Goal: Task Accomplishment & Management: Complete application form

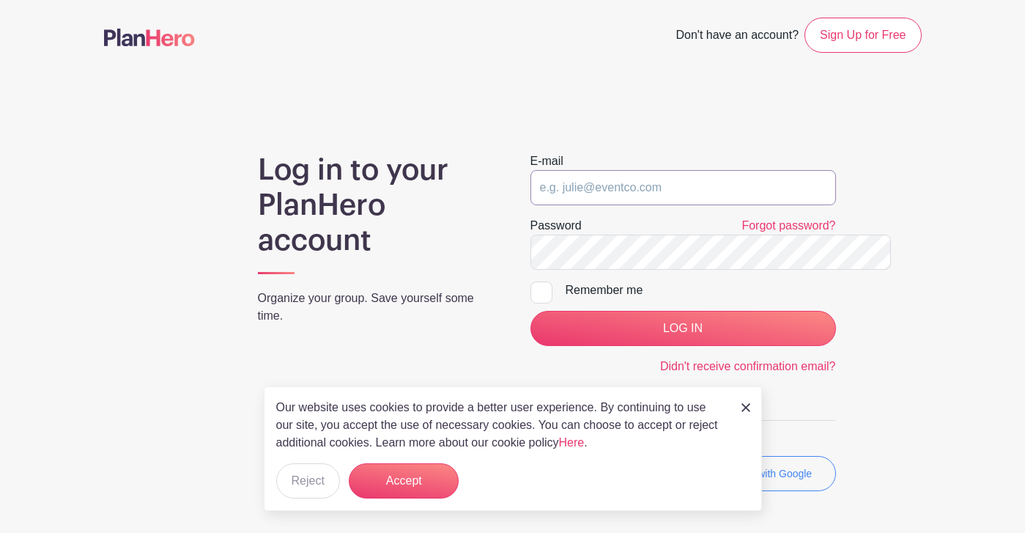
click at [591, 180] on input "email" at bounding box center [684, 187] width 306 height 35
type input "Briana@unioncountysavings.com"
click at [531, 311] on input "LOG IN" at bounding box center [684, 328] width 306 height 35
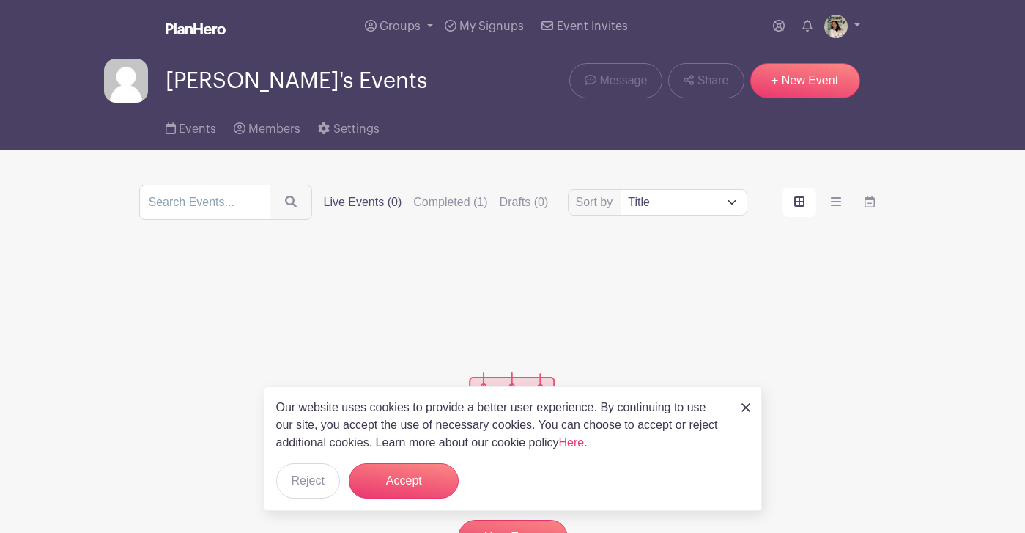
click at [738, 407] on div "Our website uses cookies to provide a better user experience. By continuing to …" at bounding box center [513, 448] width 498 height 125
click at [742, 407] on img at bounding box center [746, 407] width 9 height 9
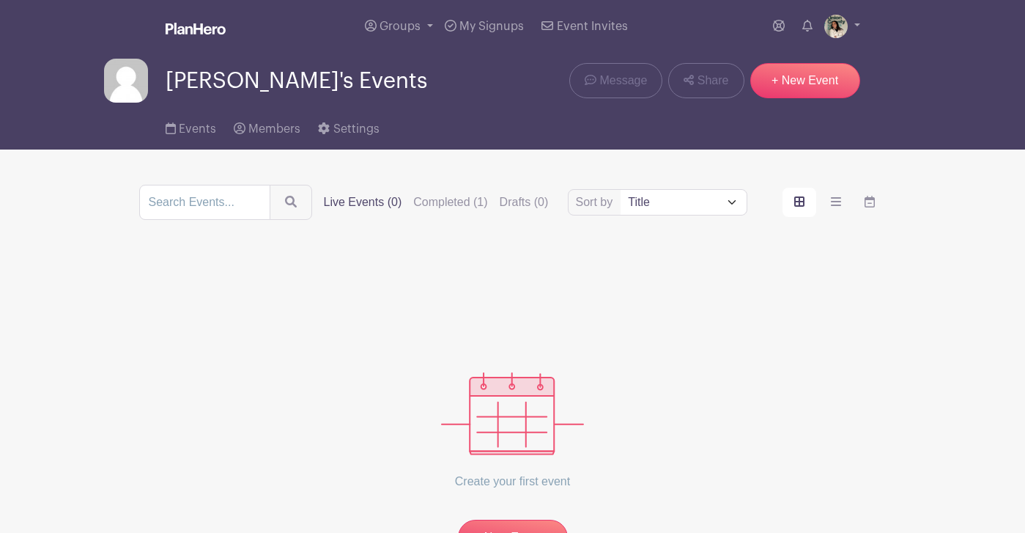
click at [743, 407] on div "Create your first event New Event" at bounding box center [513, 405] width 748 height 300
click at [179, 128] on span "Events" at bounding box center [197, 129] width 37 height 12
click at [423, 34] on link "Groups" at bounding box center [399, 26] width 80 height 53
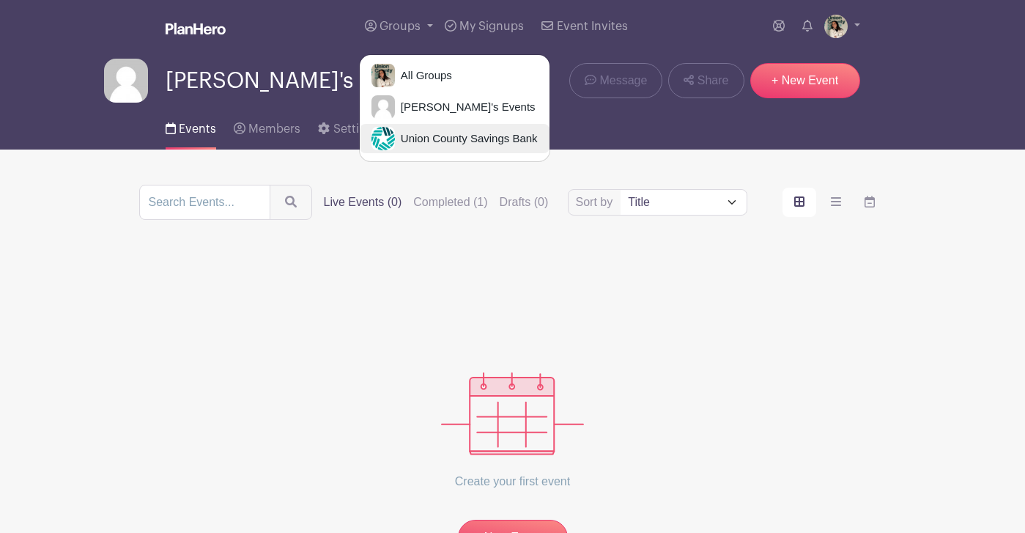
click at [424, 133] on span "Union County Savings Bank" at bounding box center [466, 138] width 143 height 17
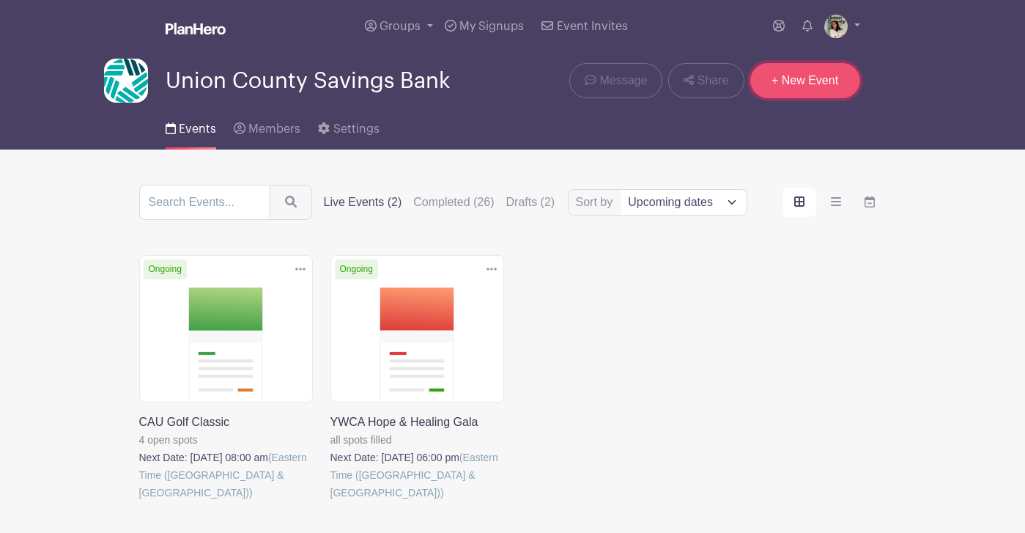
click at [860, 86] on link "+ New Event" at bounding box center [806, 80] width 110 height 35
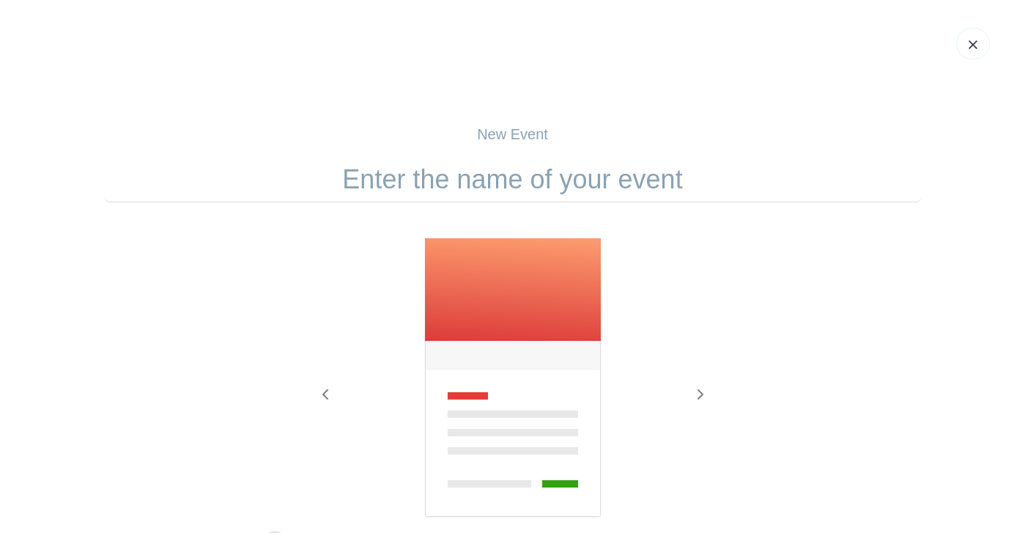
click at [709, 198] on input "text" at bounding box center [513, 179] width 818 height 45
type input "e"
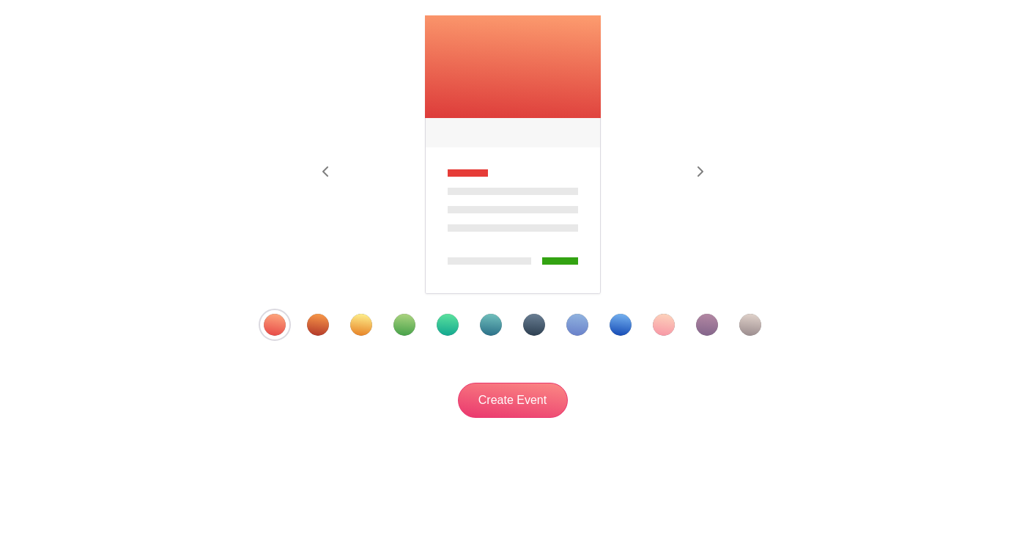
scroll to position [235, 0]
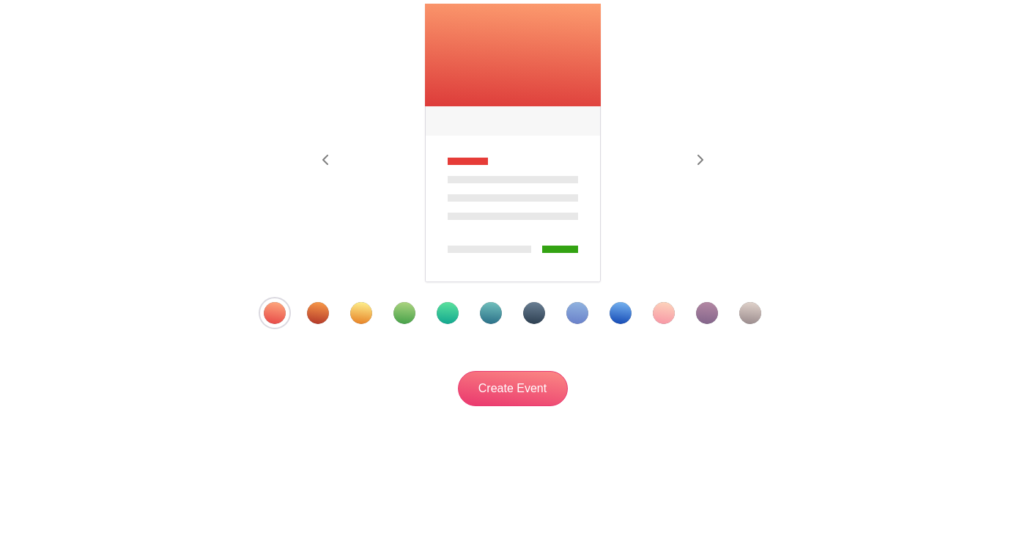
type input "Seasons of Giving Gala"
click at [441, 314] on div "Template 5" at bounding box center [448, 313] width 22 height 22
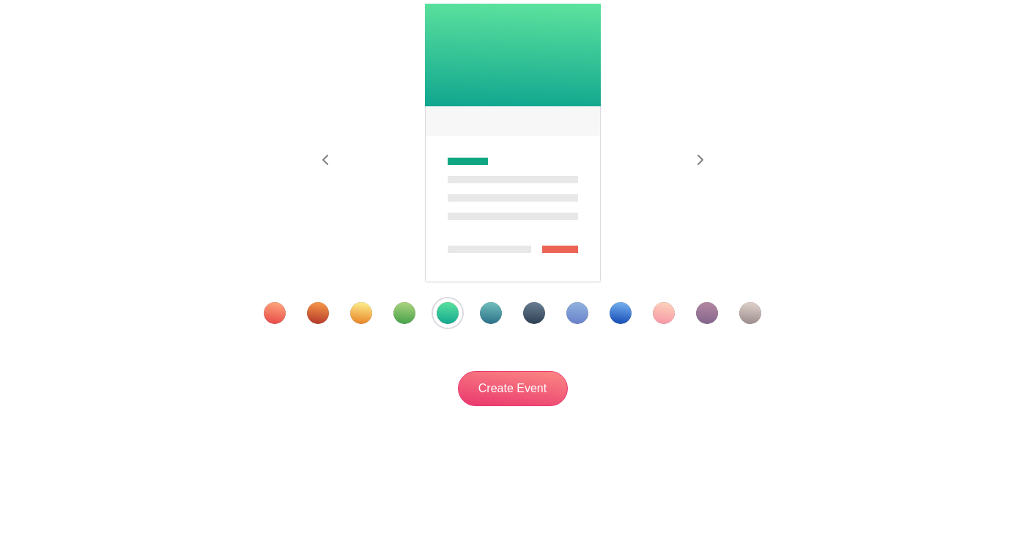
click at [469, 310] on div at bounding box center [512, 313] width 572 height 22
click at [490, 314] on div "Template 6" at bounding box center [491, 313] width 22 height 22
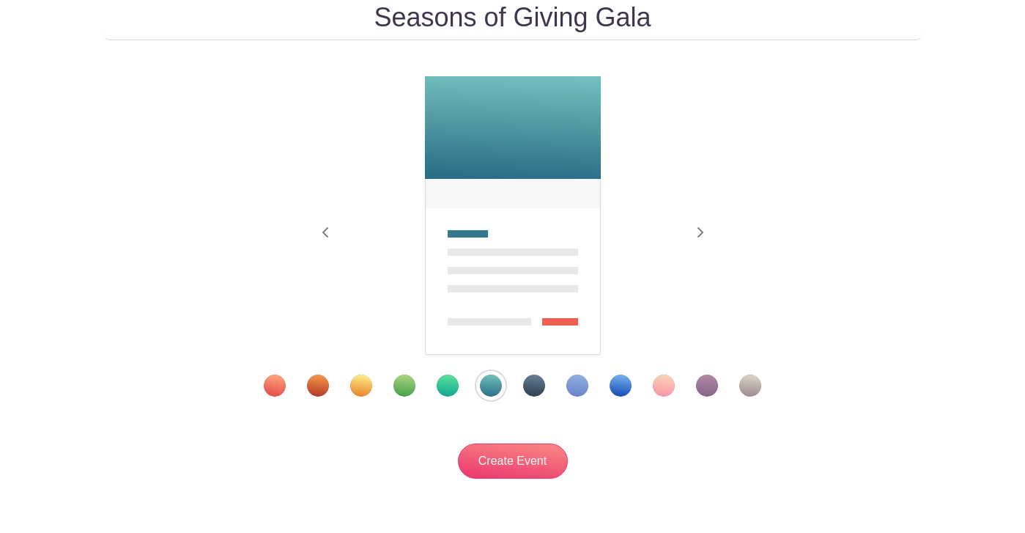
scroll to position [161, 0]
click at [511, 164] on img at bounding box center [513, 216] width 179 height 281
drag, startPoint x: 465, startPoint y: 135, endPoint x: 586, endPoint y: 95, distance: 126.8
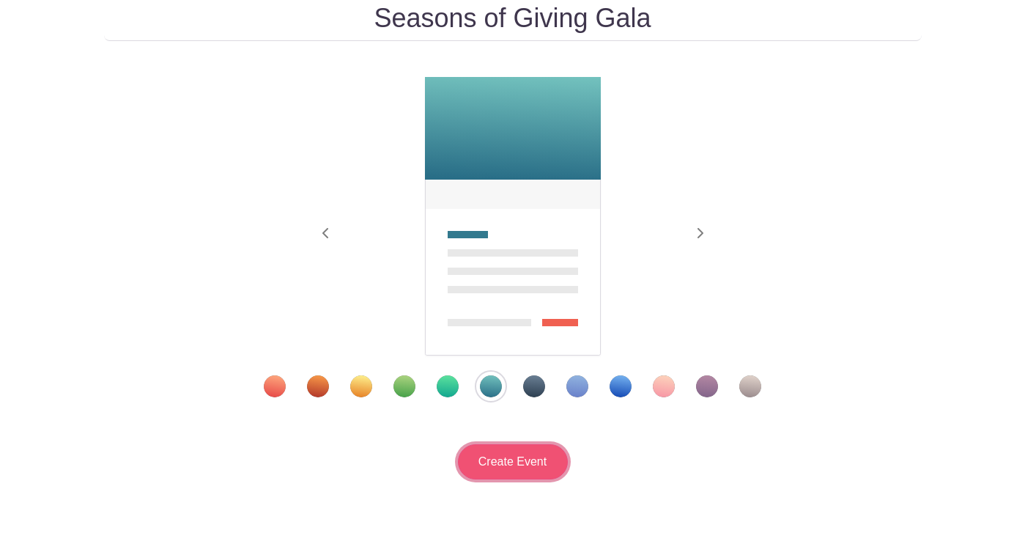
click at [487, 474] on input "Create Event" at bounding box center [513, 461] width 110 height 35
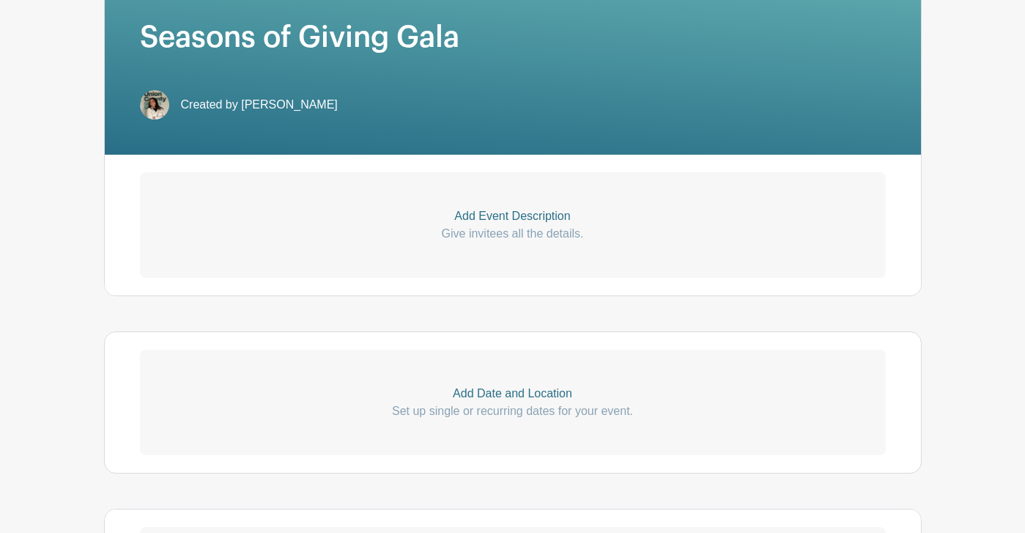
scroll to position [293, 0]
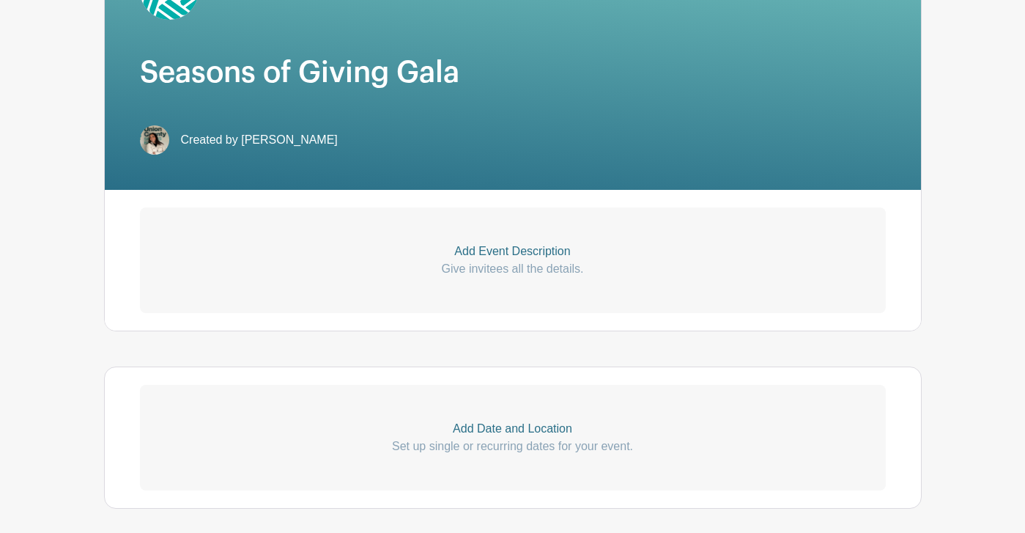
click at [540, 257] on p "Add Event Description" at bounding box center [513, 252] width 746 height 18
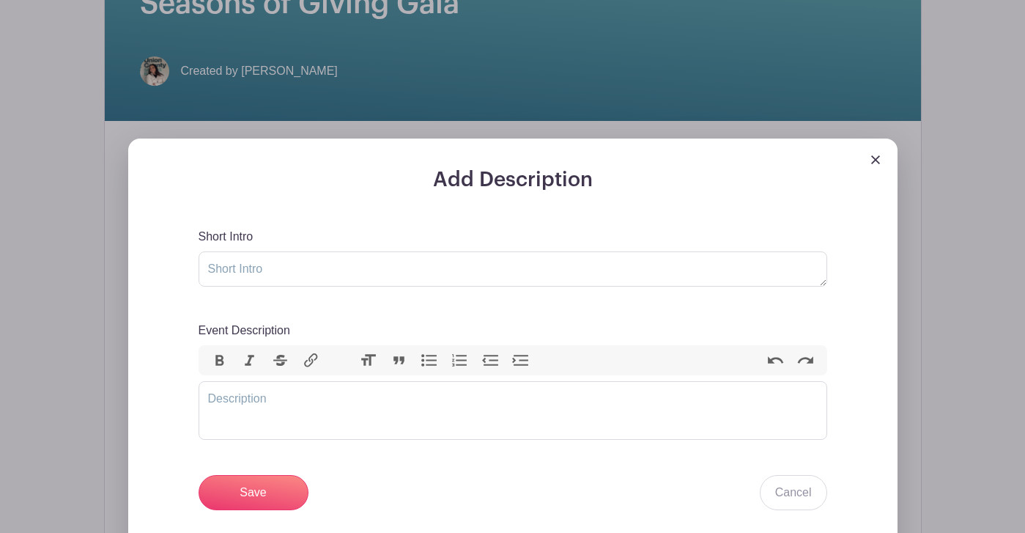
scroll to position [586, 0]
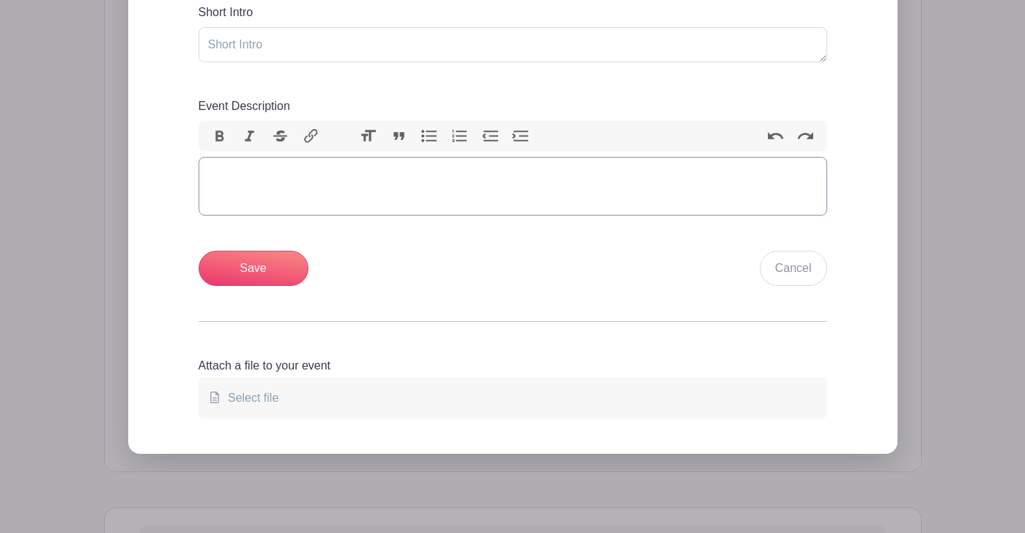
click at [392, 196] on trix-editor "Event Description" at bounding box center [513, 186] width 629 height 59
paste trix-editor "<div>&nbsp;<strong>2nd Annual Season of Giving Gala</strong>, a festive evening…"
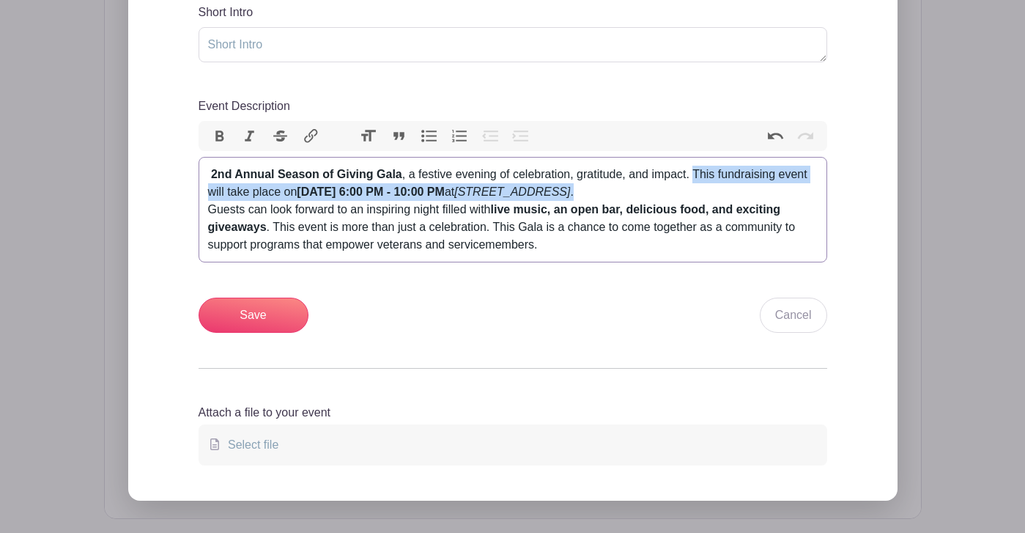
drag, startPoint x: 628, startPoint y: 177, endPoint x: 592, endPoint y: 196, distance: 40.7
click at [592, 196] on div "2nd Annual Season of Giving Gala , a festive evening of celebration, gratitude,…" at bounding box center [513, 183] width 610 height 35
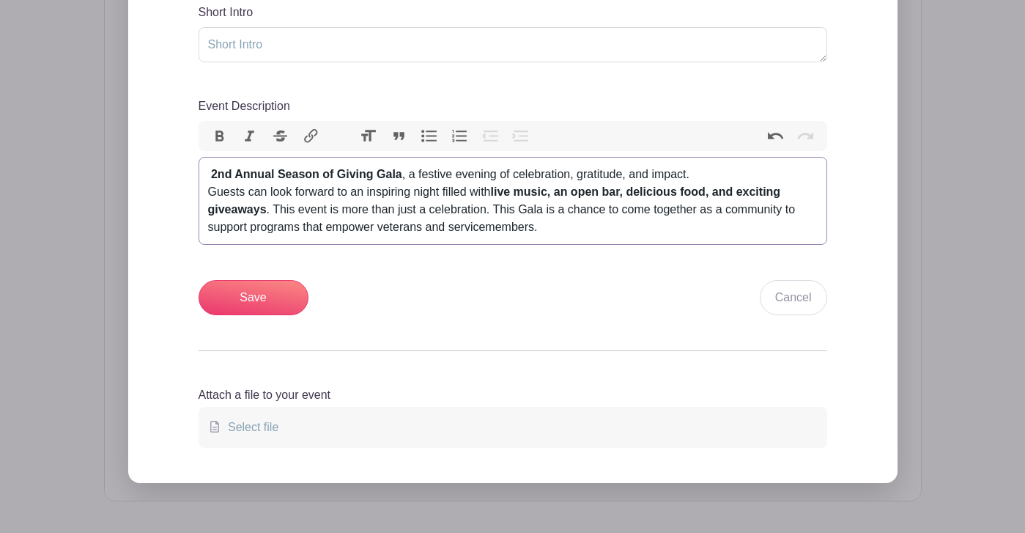
drag, startPoint x: 135, startPoint y: 191, endPoint x: 144, endPoint y: 191, distance: 8.8
click at [199, 191] on trix-editor "2nd Annual Season of Giving Gala , a festive evening of celebration, gratitude,…" at bounding box center [513, 201] width 629 height 88
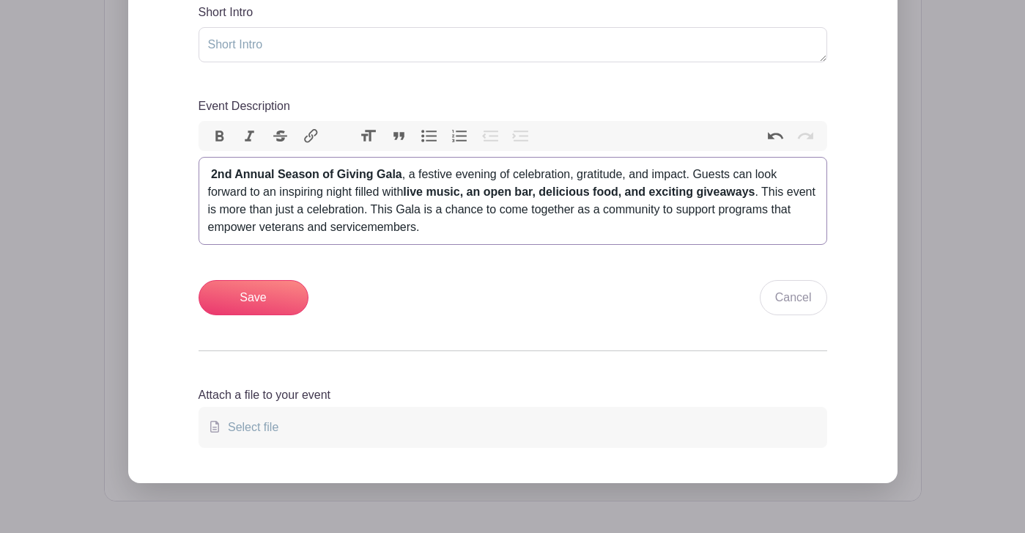
type trix-editor "<div>&nbsp;<strong>2nd Annual Season of Giving Gala</strong>, a festive evening…"
click at [719, 206] on div "2nd Annual Season of Giving Gala , a festive evening of celebration, gratitude,…" at bounding box center [513, 201] width 610 height 70
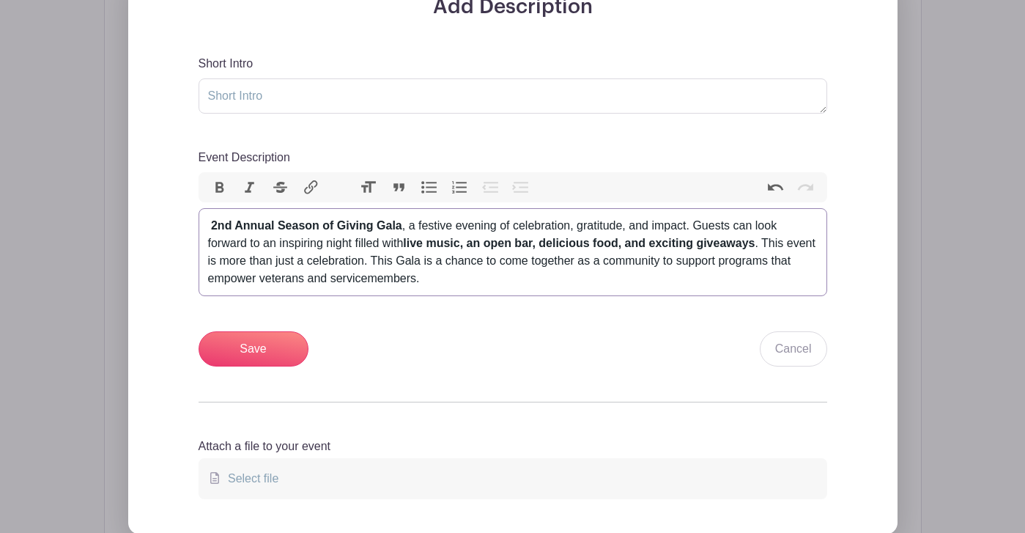
scroll to position [513, 0]
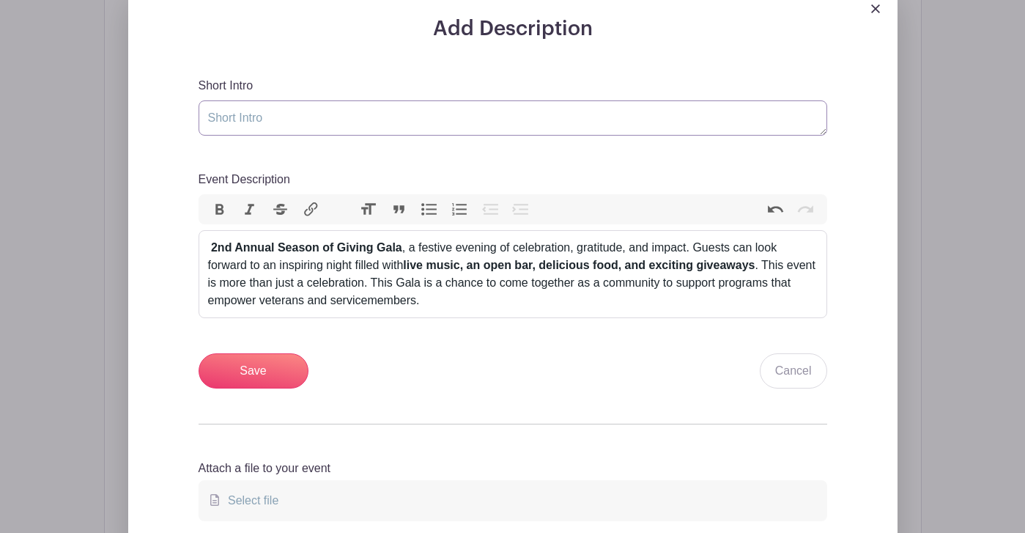
click at [375, 124] on textarea "Short Intro" at bounding box center [513, 117] width 629 height 35
drag, startPoint x: 339, startPoint y: 249, endPoint x: 135, endPoint y: 247, distance: 203.8
click at [199, 247] on trix-editor "2nd Annual Season of Giving Gala , a festive evening of celebration, gratitude,…" at bounding box center [513, 274] width 629 height 88
copy div "2nd Annual Season of Giving Gala ,"
click at [209, 117] on textarea "Short Intro" at bounding box center [513, 117] width 629 height 35
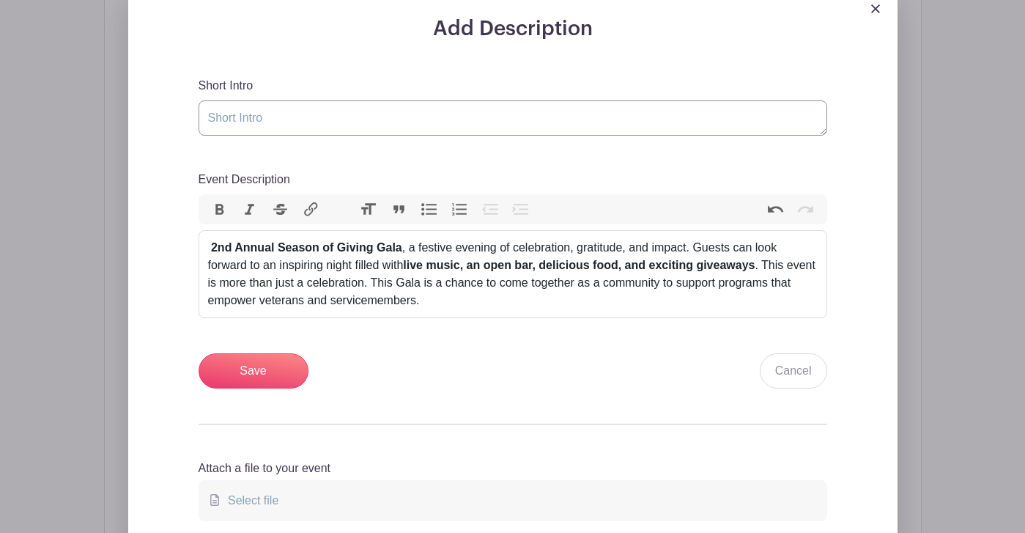
paste textarea "2nd Annual Season of Giving Gala,"
drag, startPoint x: 146, startPoint y: 119, endPoint x: 154, endPoint y: 118, distance: 8.1
click at [199, 118] on textarea "2nd Annual Season of Giving Gala," at bounding box center [513, 117] width 629 height 35
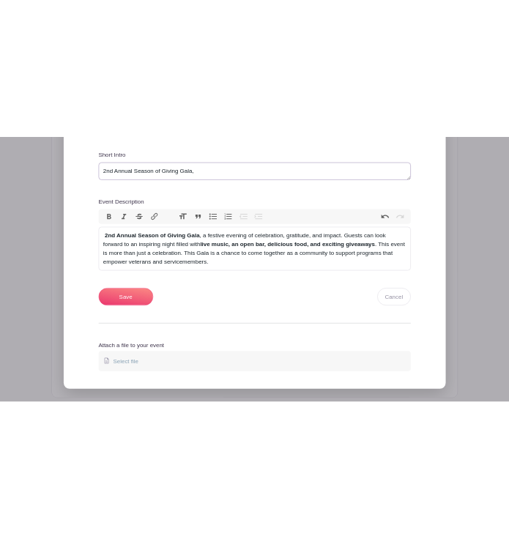
scroll to position [586, 0]
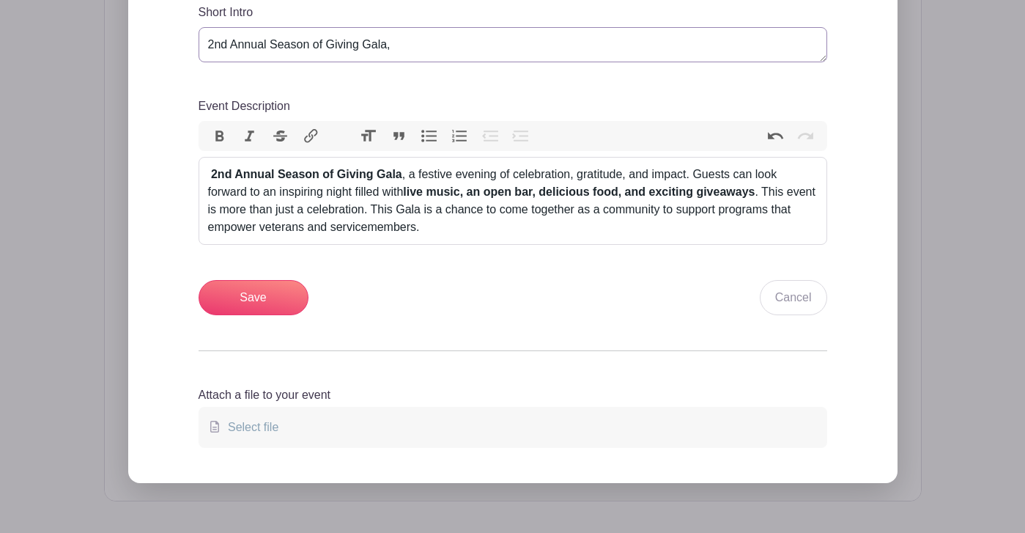
type textarea "2nd Annual Season of Giving Gala,"
click at [222, 421] on span "Select file" at bounding box center [250, 427] width 56 height 12
click at [0, 0] on input "Select file" at bounding box center [0, 0] width 0 height 0
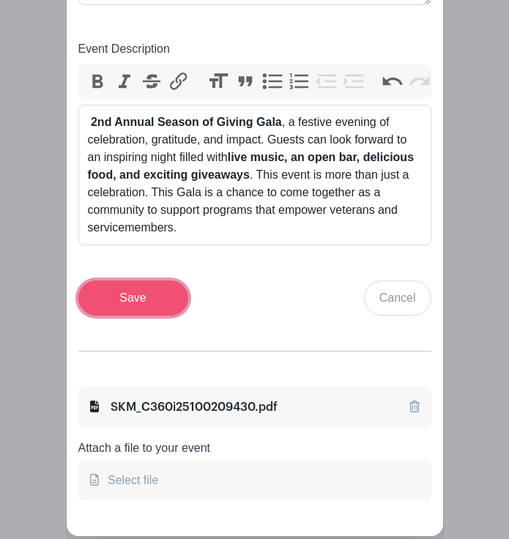
click at [151, 304] on input "Save" at bounding box center [133, 298] width 110 height 35
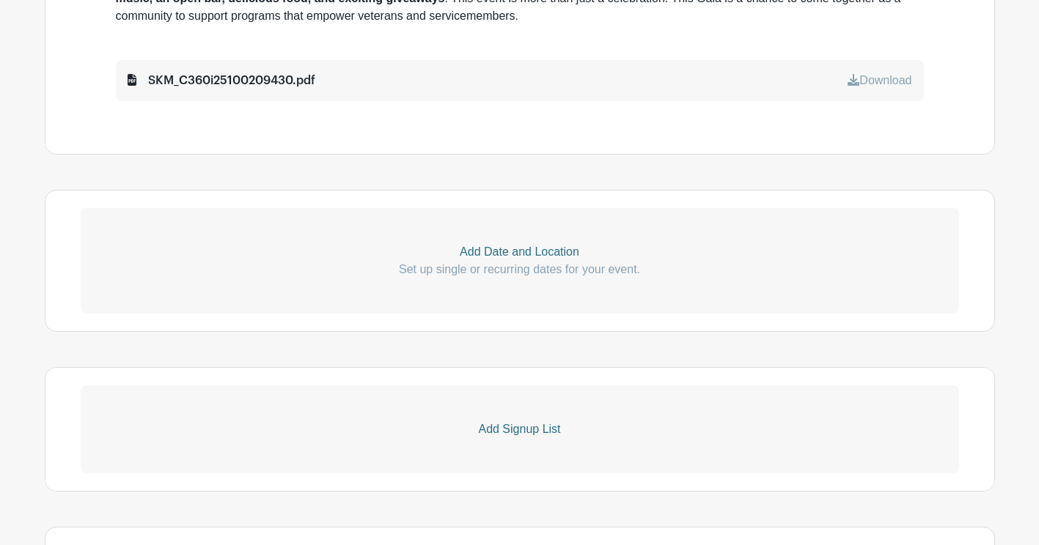
scroll to position [777, 0]
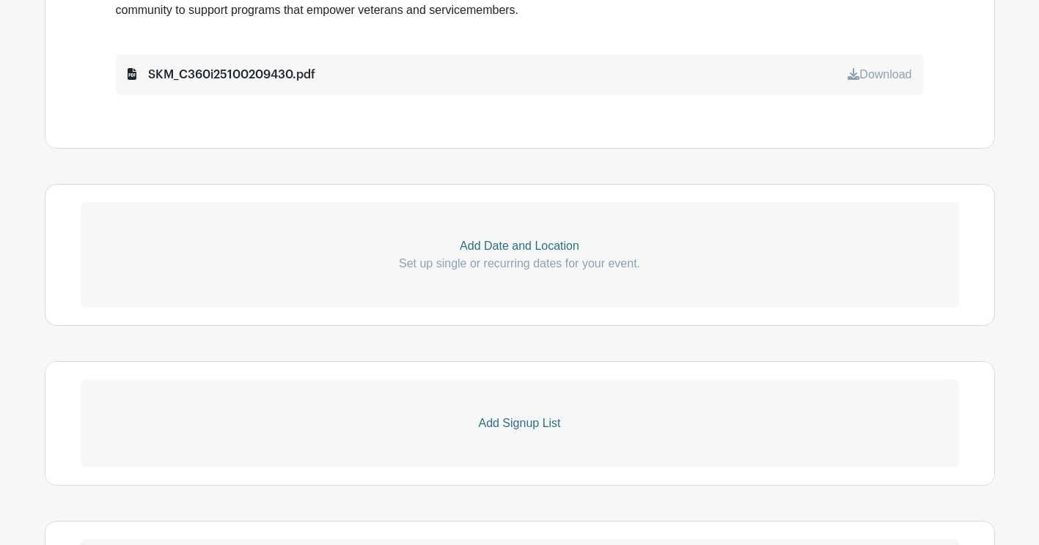
click at [515, 246] on p "Add Date and Location" at bounding box center [520, 246] width 878 height 18
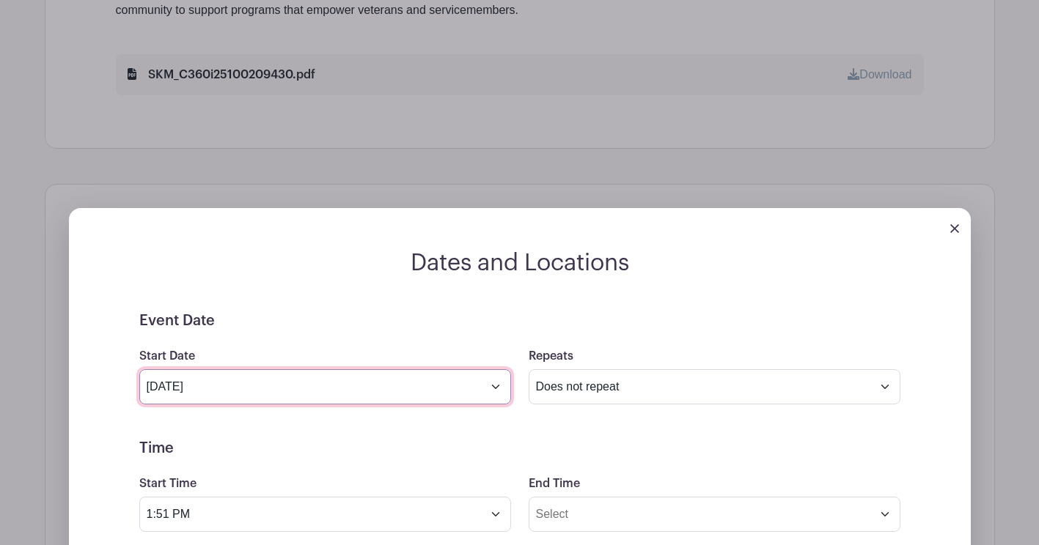
click at [379, 380] on input "Oct 3 2025" at bounding box center [325, 386] width 372 height 35
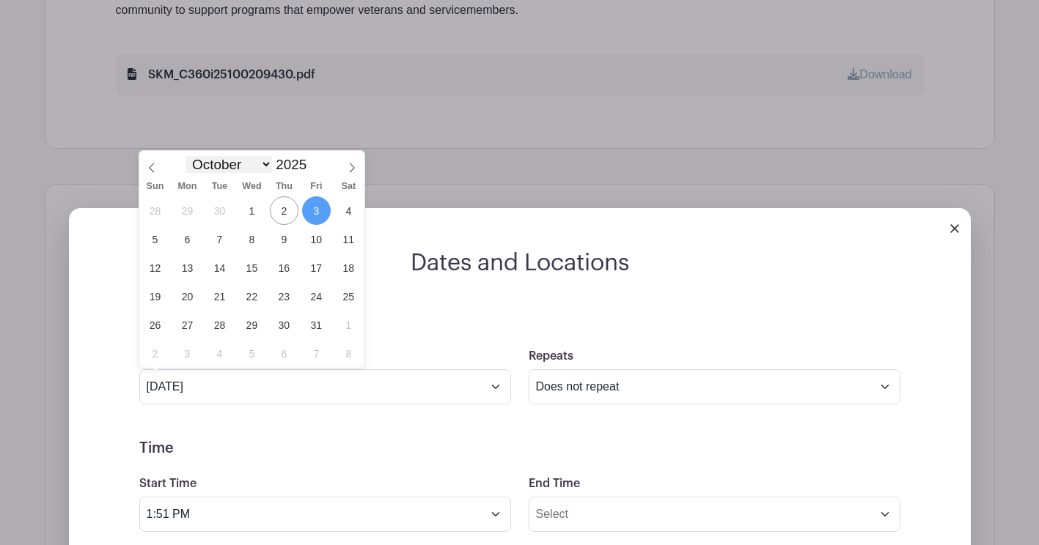
click at [233, 169] on select "January February March April May June July August September October November De…" at bounding box center [228, 164] width 86 height 17
select select "11"
click at [185, 156] on select "January February March April May June July August September October November De…" at bounding box center [228, 164] width 86 height 17
click at [284, 236] on span "11" at bounding box center [284, 239] width 29 height 29
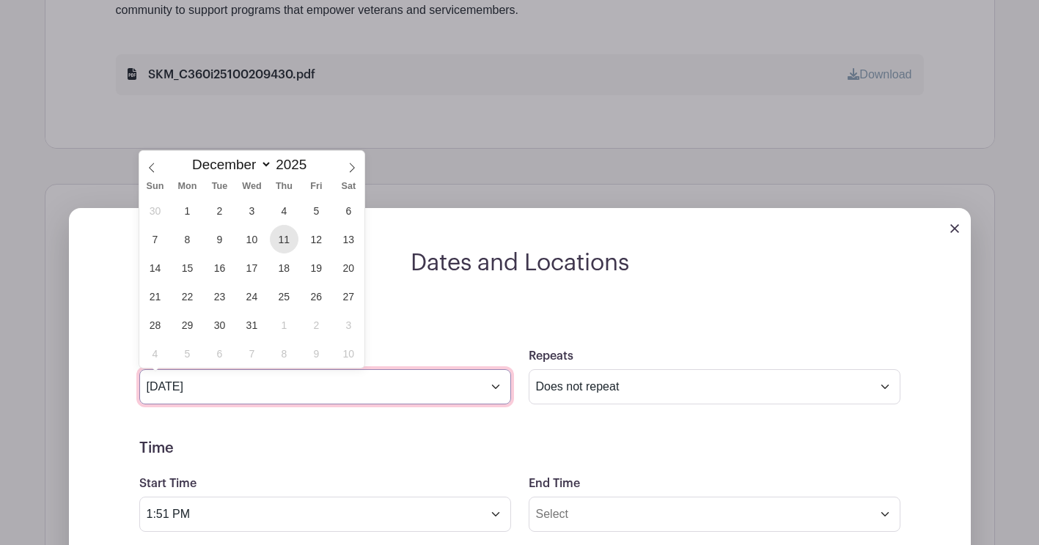
type input "Dec 11 2025"
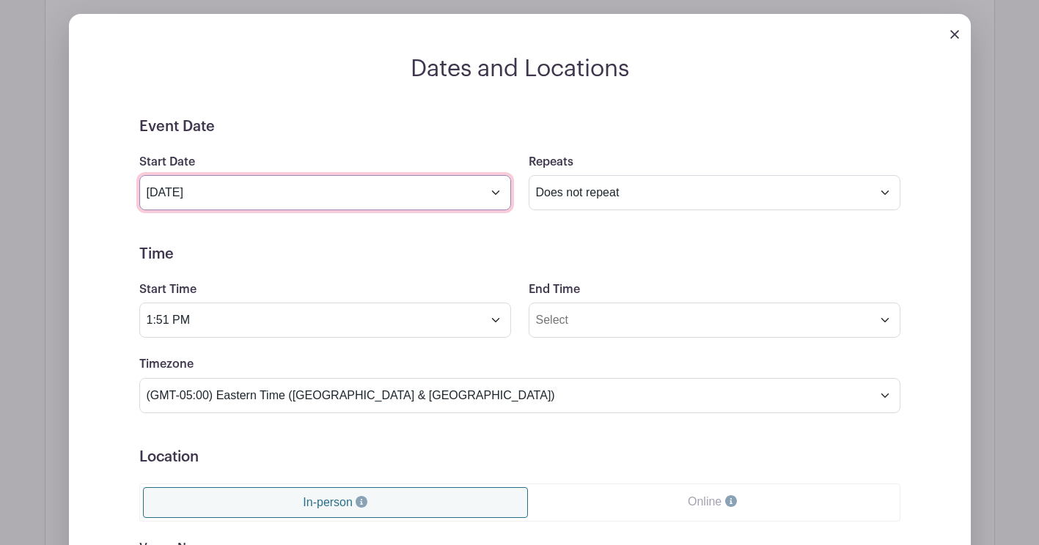
scroll to position [997, 0]
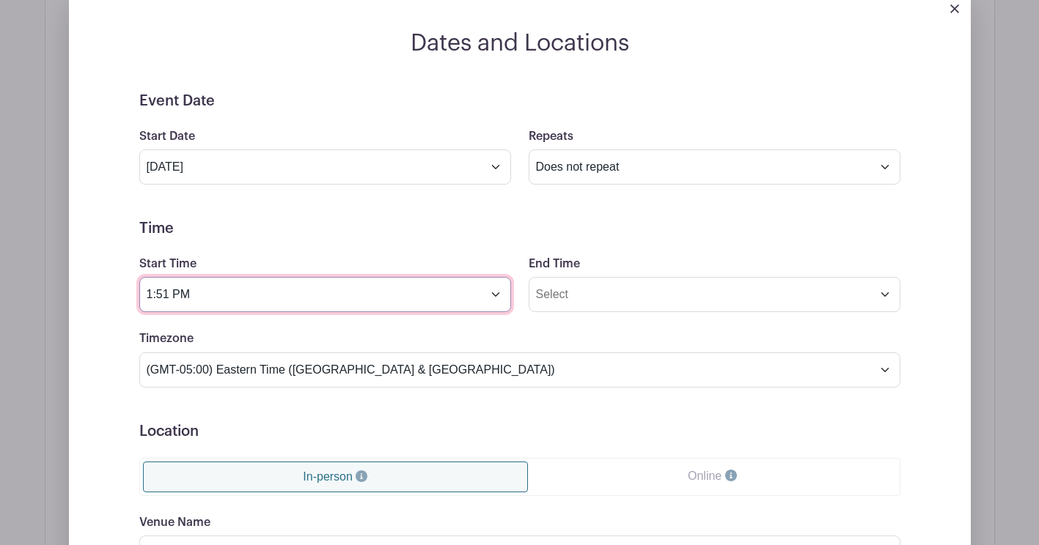
click at [426, 298] on input "1:51 PM" at bounding box center [325, 294] width 372 height 35
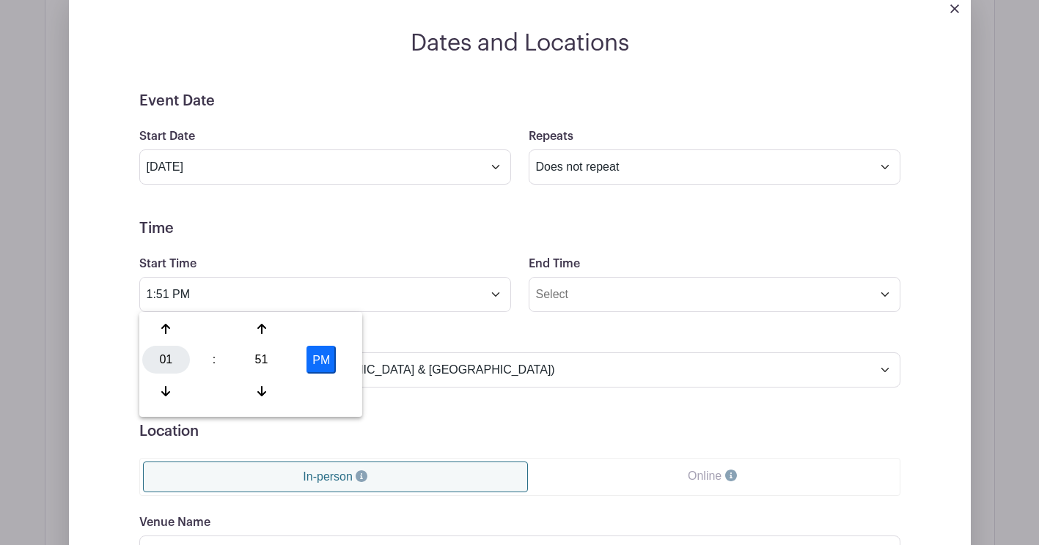
click at [163, 358] on div "01" at bounding box center [166, 360] width 48 height 28
click at [278, 369] on div "06" at bounding box center [275, 360] width 49 height 28
click at [268, 358] on div "51" at bounding box center [261, 360] width 48 height 28
click at [153, 322] on div "00" at bounding box center [166, 329] width 49 height 28
type input "6:00 PM"
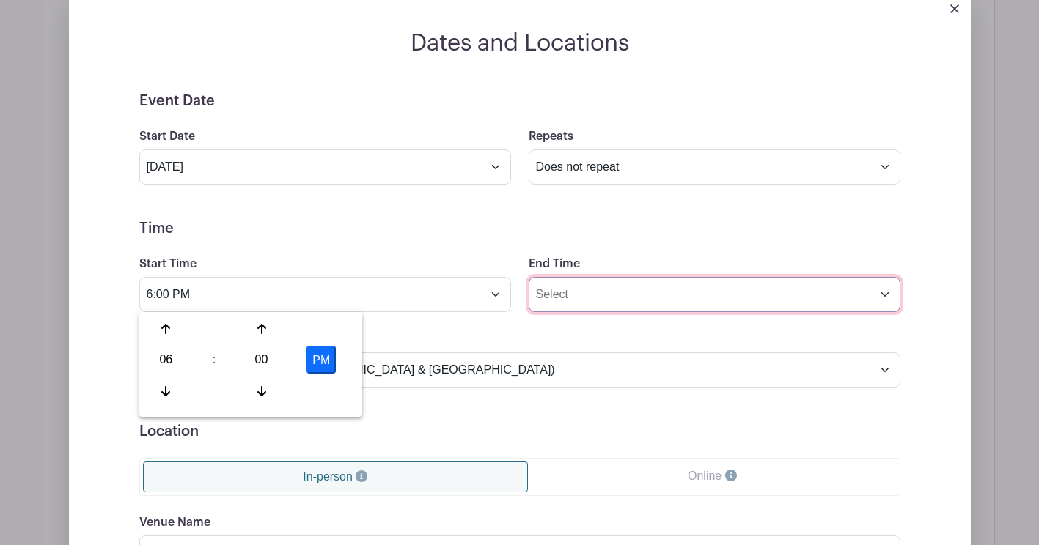
click at [600, 301] on input "End Time" at bounding box center [714, 294] width 372 height 35
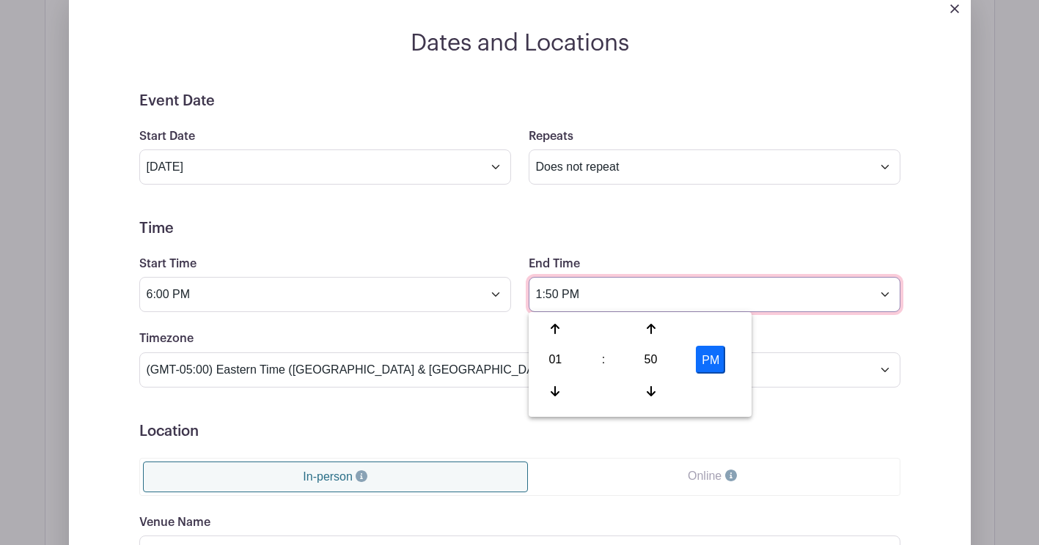
click at [758, 288] on input "1:50 PM" at bounding box center [714, 294] width 372 height 35
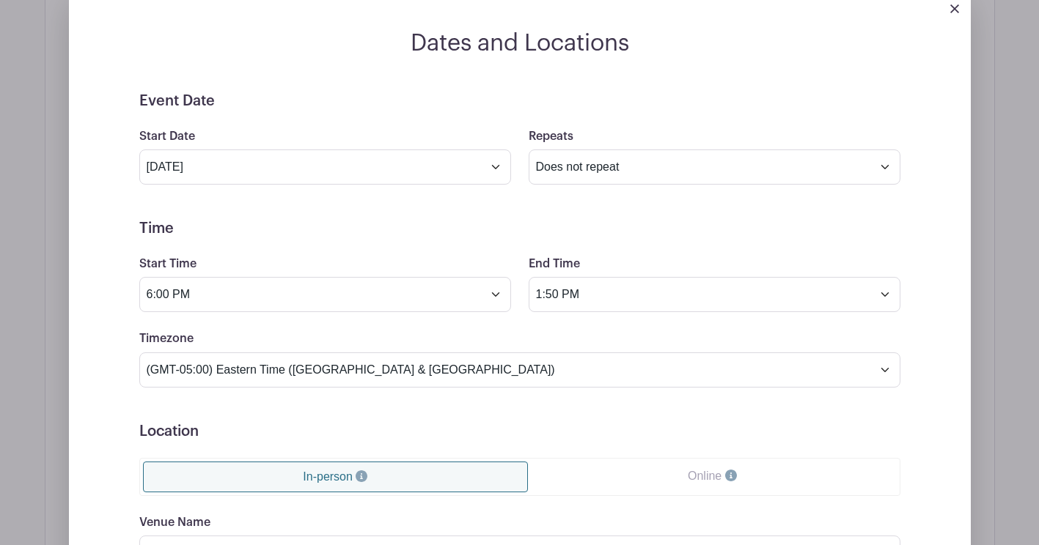
click at [703, 258] on form "Event Date Start Date Dec 11 2025 Repeats Does not repeat Daily Weekly Monthly …" at bounding box center [519, 422] width 761 height 660
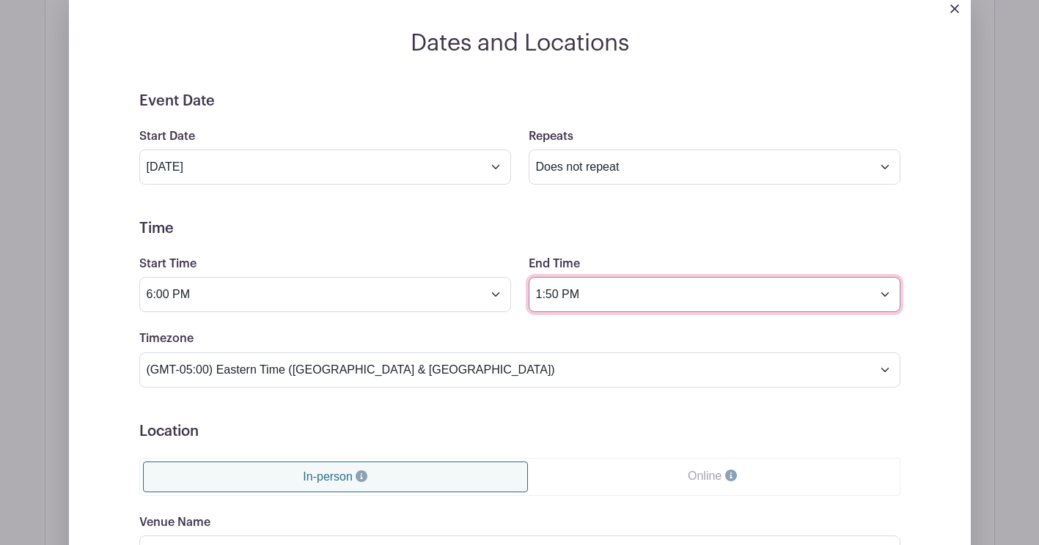
drag, startPoint x: 677, startPoint y: 291, endPoint x: 677, endPoint y: 301, distance: 10.3
click at [677, 292] on input "1:50 PM" at bounding box center [714, 294] width 372 height 35
click at [677, 302] on input "1:50 PM" at bounding box center [714, 294] width 372 height 35
click at [842, 296] on input "1:50 PM" at bounding box center [714, 294] width 372 height 35
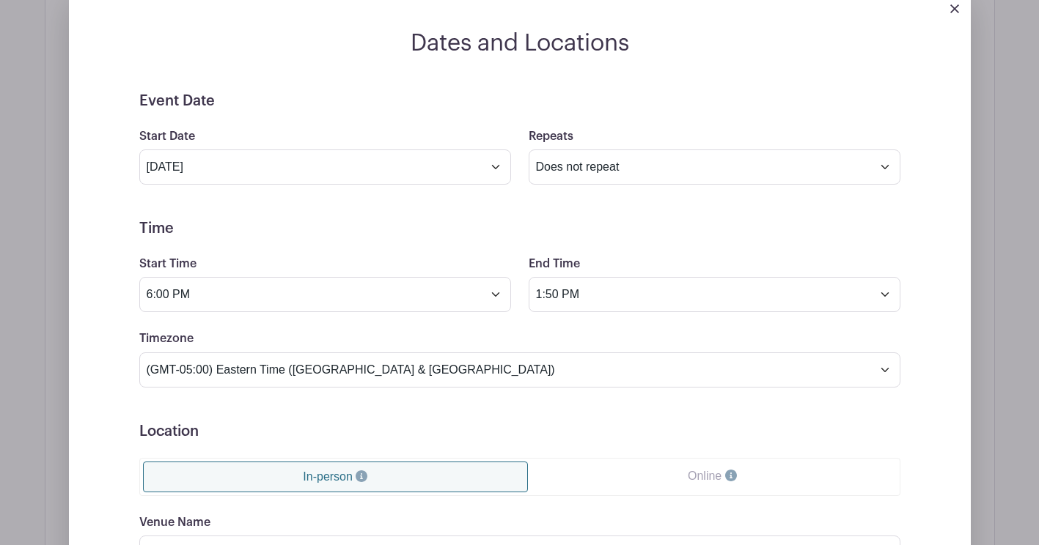
click at [903, 293] on div "End Time 1:50 PM" at bounding box center [714, 283] width 389 height 57
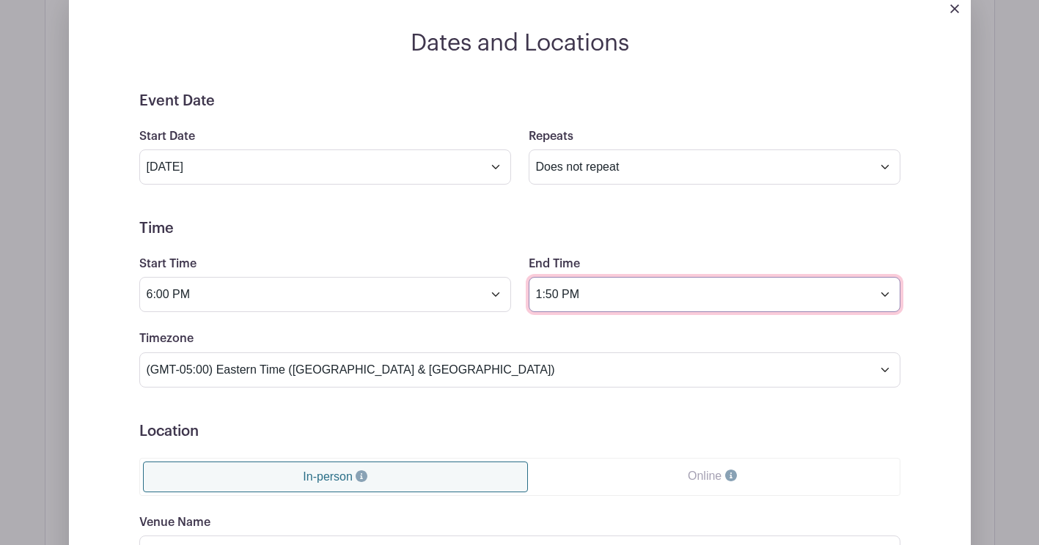
click at [882, 298] on input "1:50 PM" at bounding box center [714, 294] width 372 height 35
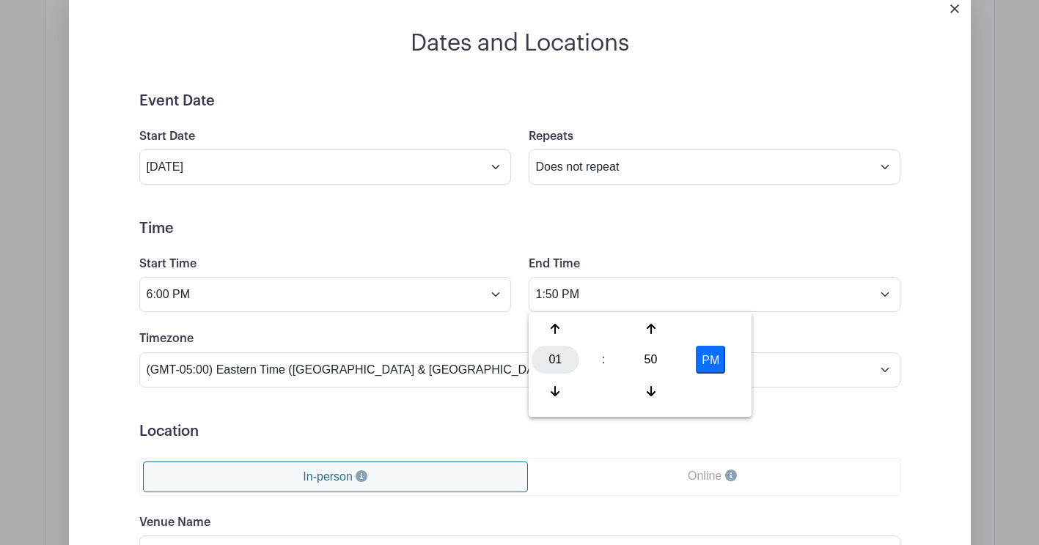
click at [563, 363] on div "01" at bounding box center [555, 360] width 48 height 28
click at [680, 391] on div "10" at bounding box center [664, 391] width 49 height 28
click at [657, 361] on div "50" at bounding box center [651, 360] width 48 height 28
click at [554, 333] on div "00" at bounding box center [555, 329] width 49 height 28
type input "10:00 PM"
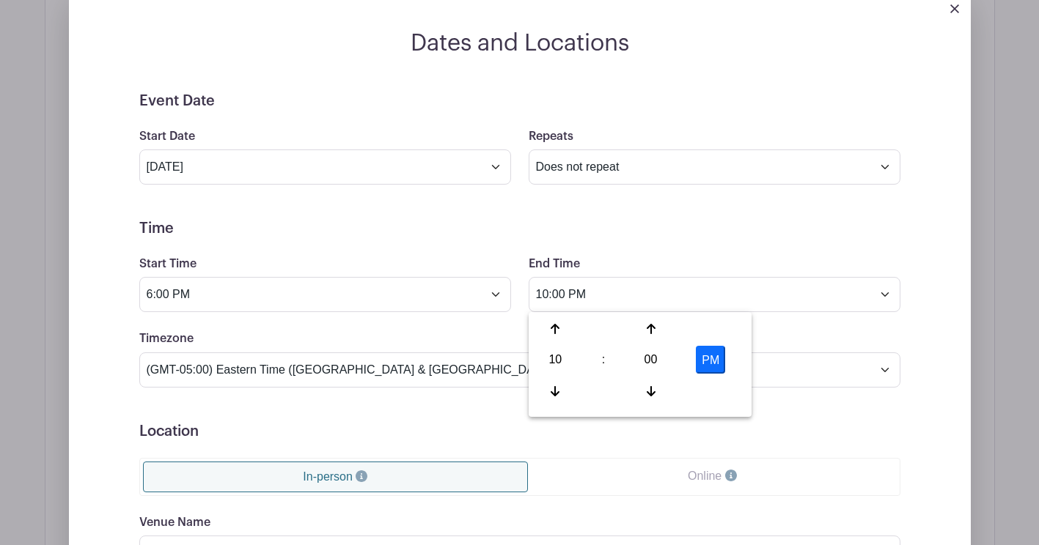
click at [754, 258] on div "End Time 10:00 PM" at bounding box center [714, 283] width 389 height 57
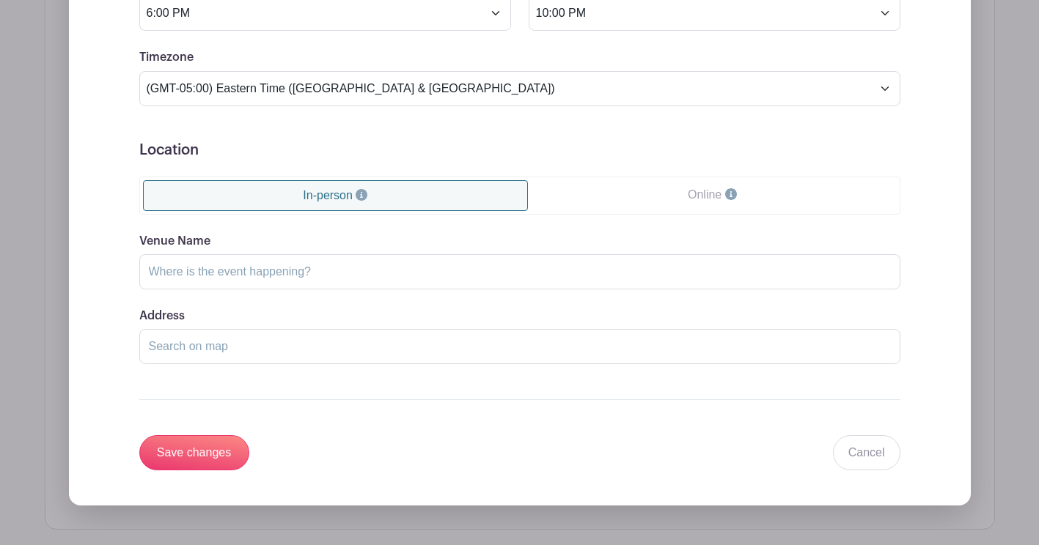
scroll to position [1290, 0]
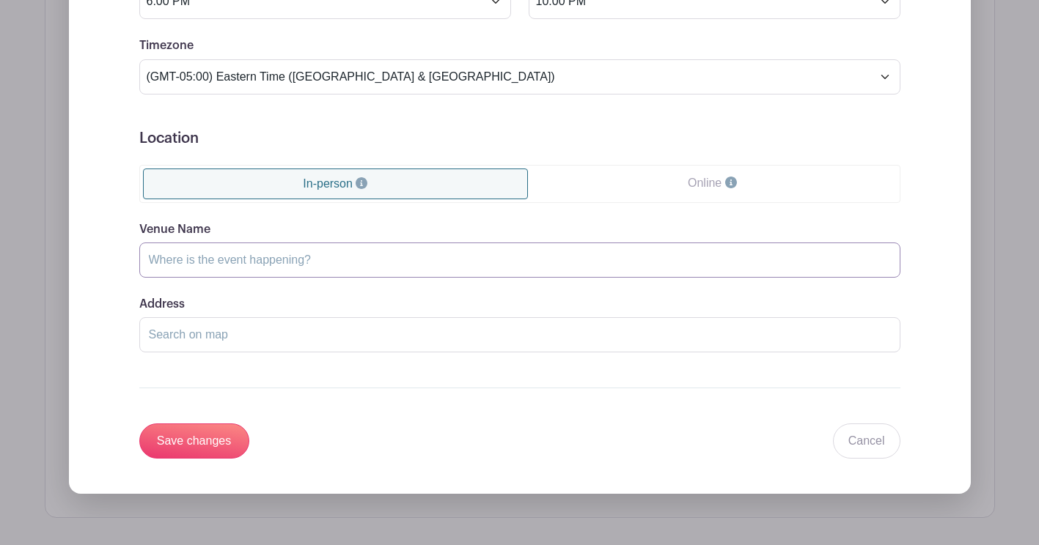
click at [363, 267] on input "Venue Name" at bounding box center [519, 260] width 761 height 35
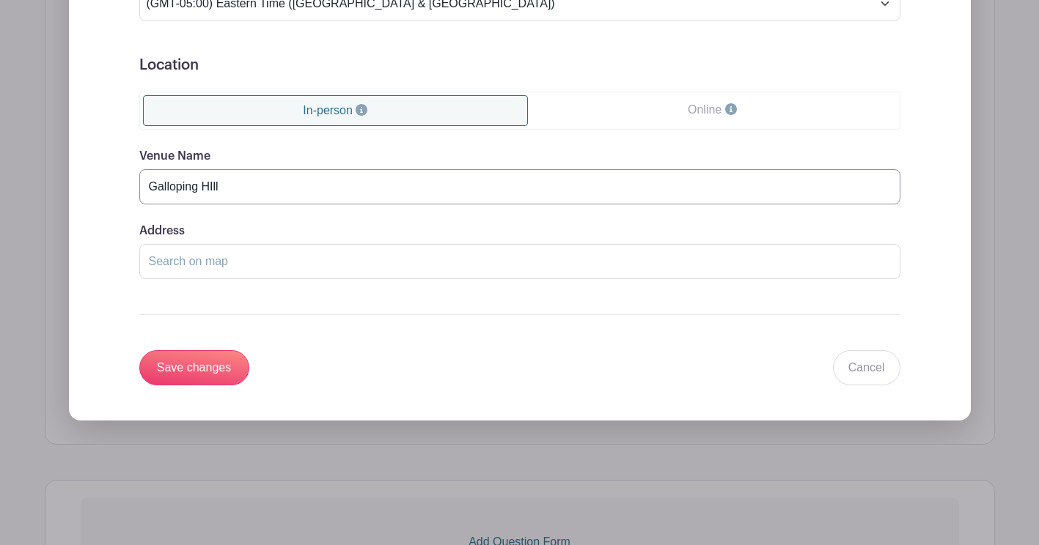
type input "Galloping HIll"
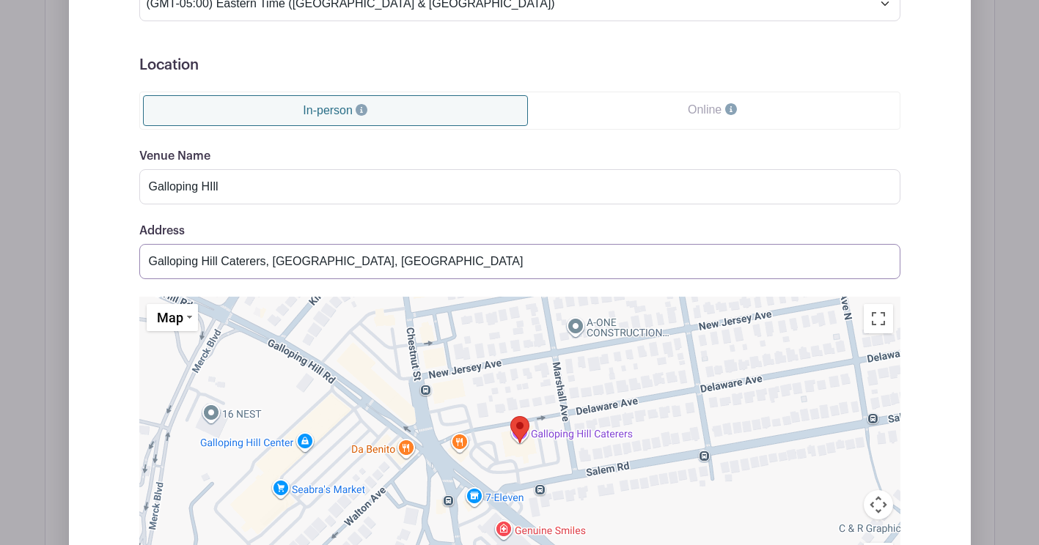
type input "Galloping Hill Caterers, Galloping Hill Road, Union, NJ, USA"
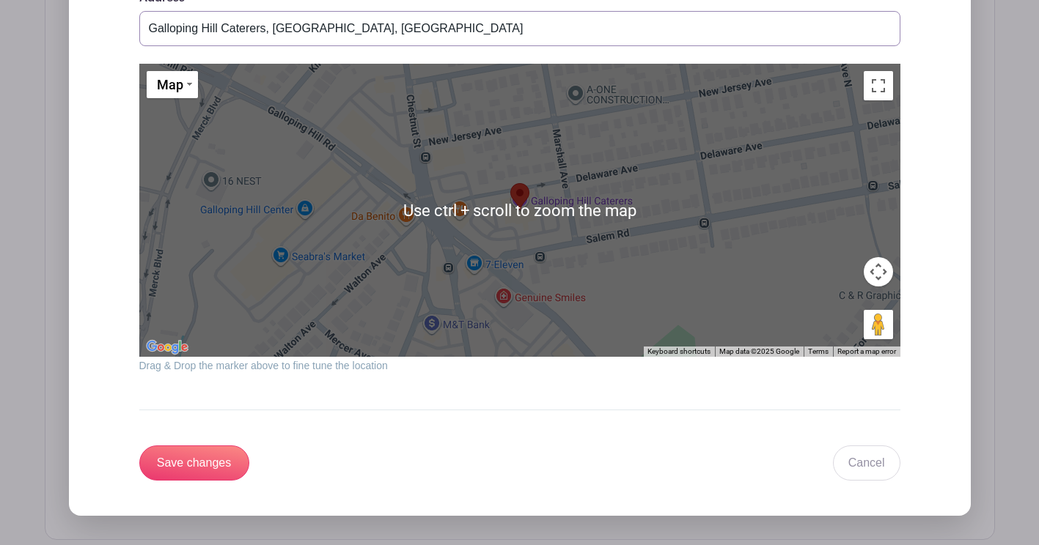
scroll to position [1730, 0]
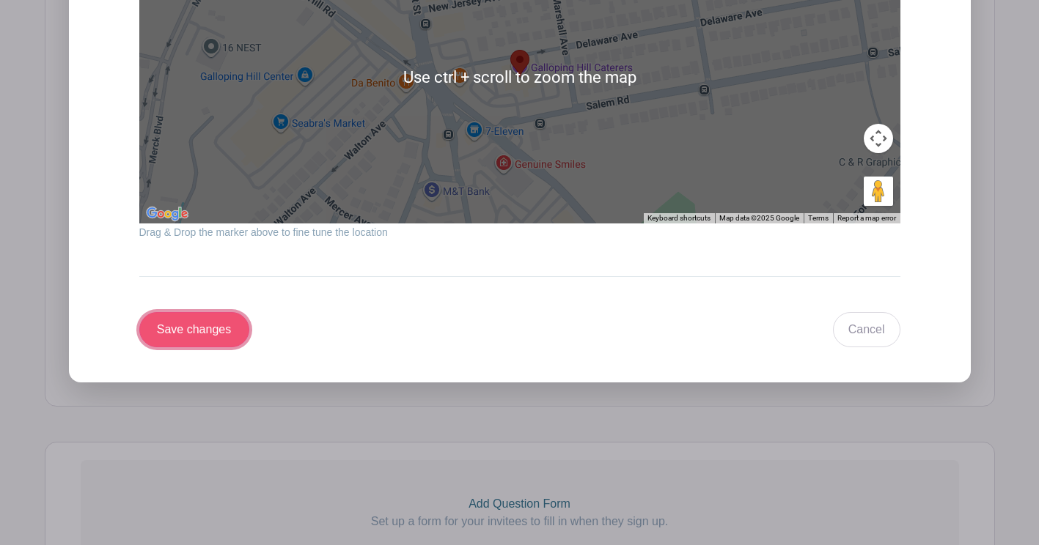
click at [232, 333] on input "Save changes" at bounding box center [194, 329] width 110 height 35
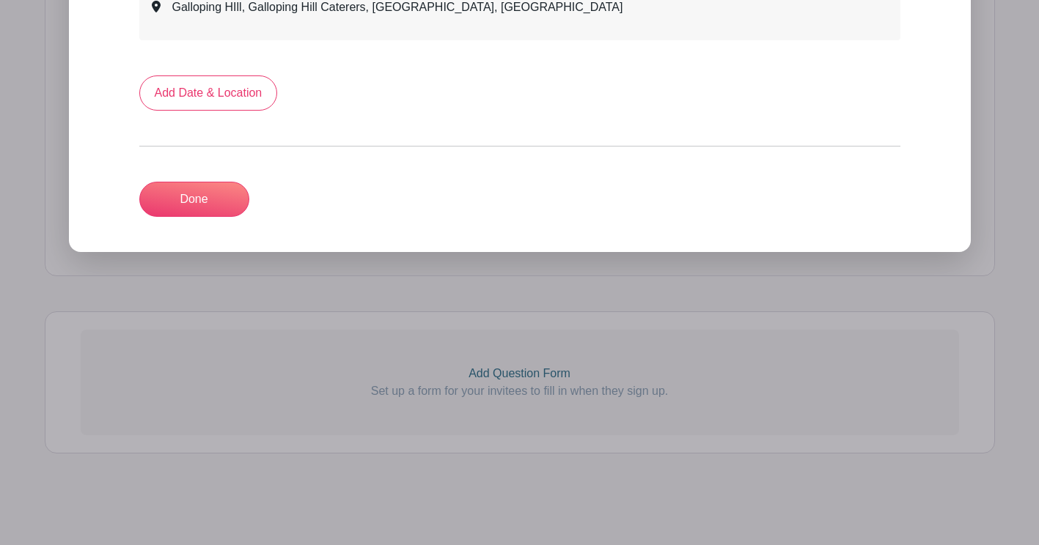
scroll to position [1015, 0]
click at [214, 199] on link "Done" at bounding box center [194, 199] width 110 height 35
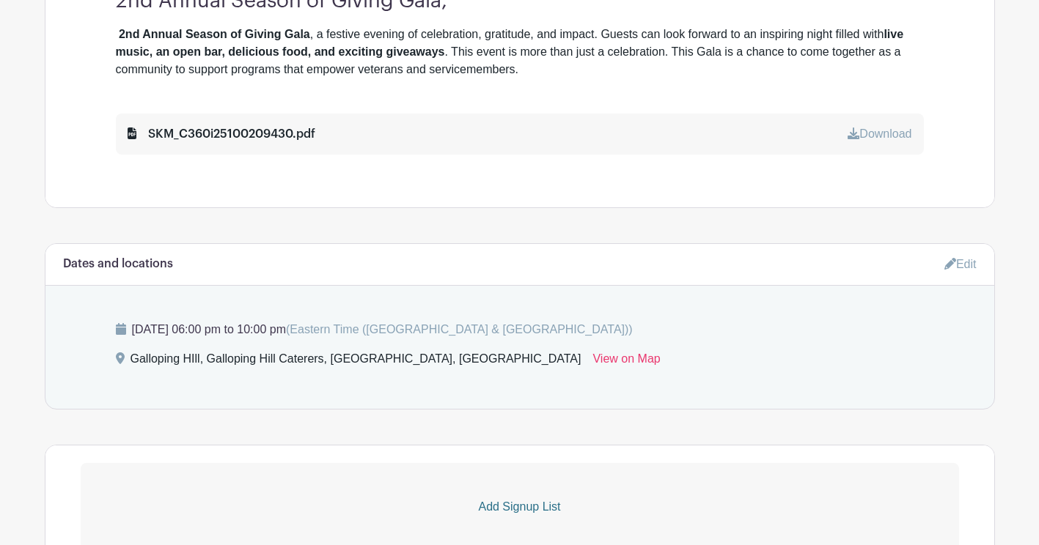
scroll to position [820, 0]
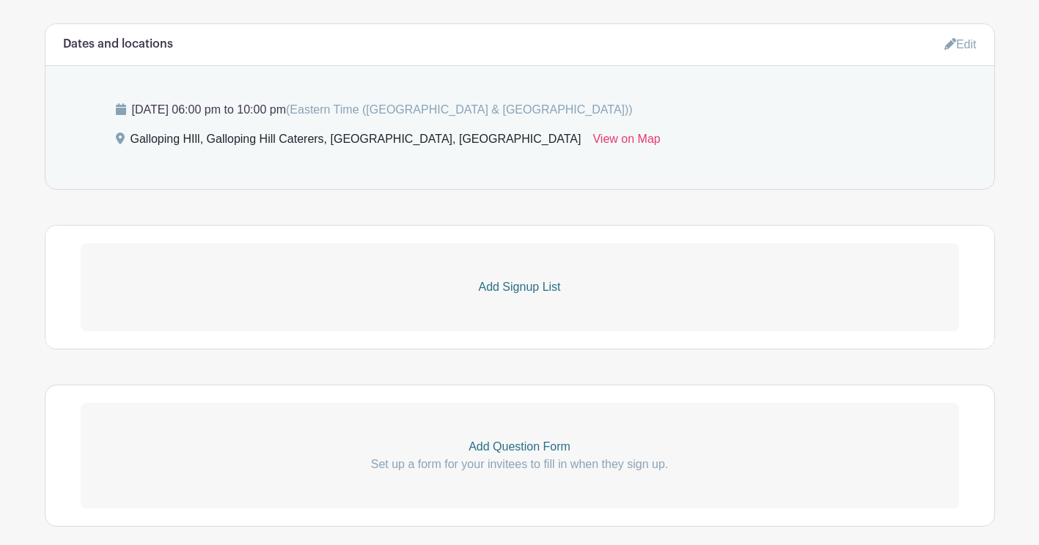
click at [536, 287] on p "Add Signup List" at bounding box center [520, 288] width 878 height 18
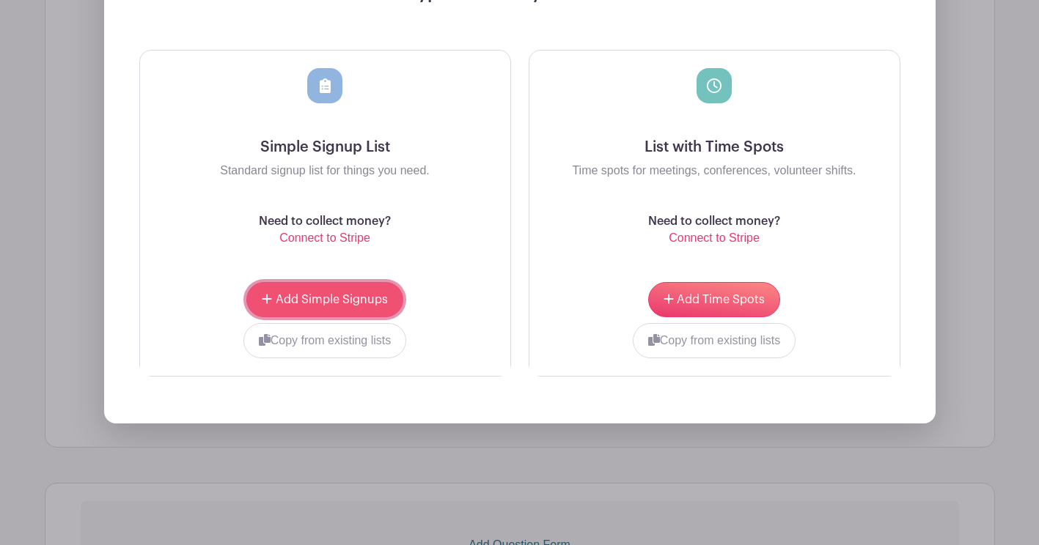
click at [384, 309] on button "Add Simple Signups" at bounding box center [324, 299] width 156 height 35
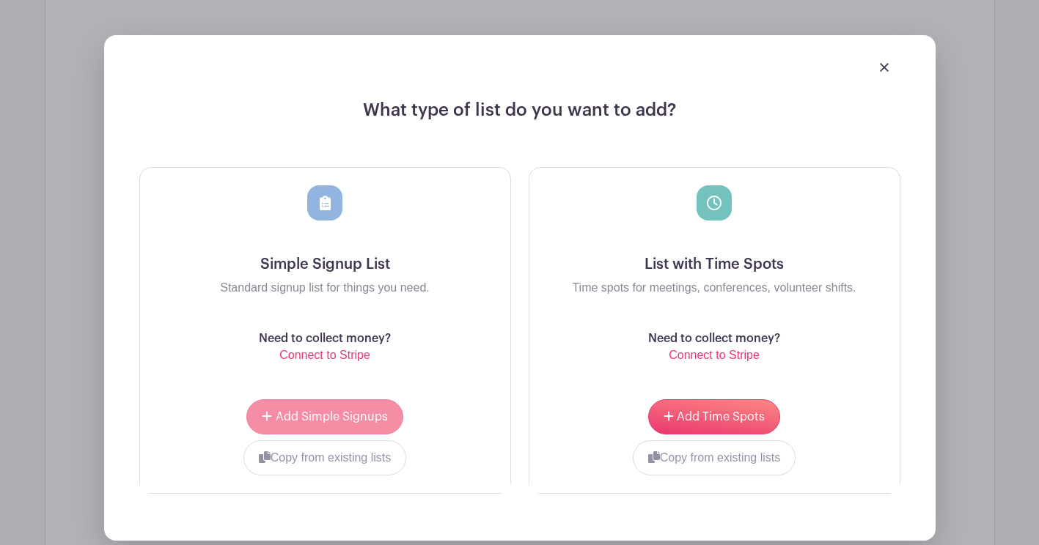
scroll to position [1304, 0]
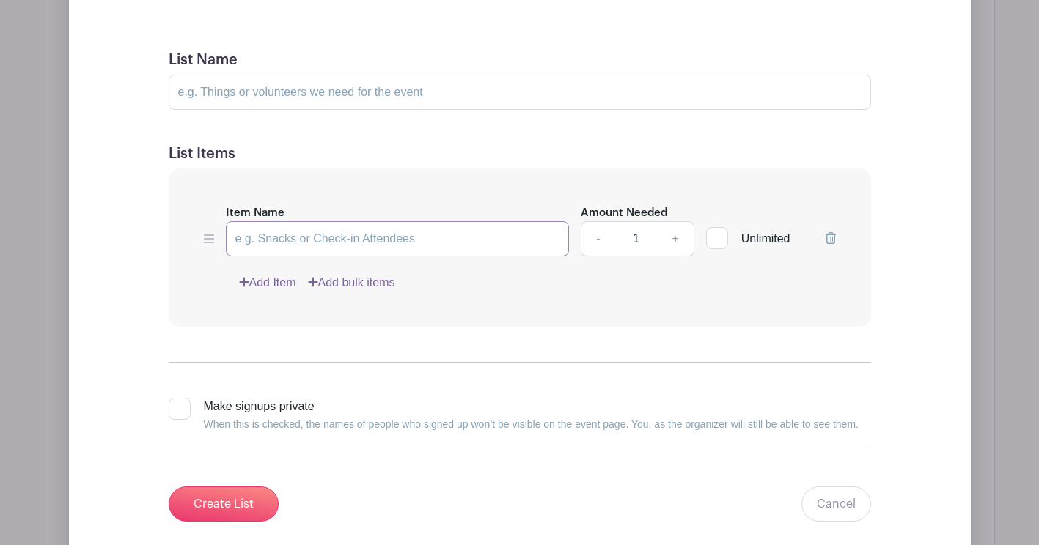
click at [391, 248] on input "Item Name" at bounding box center [398, 238] width 344 height 35
click at [405, 102] on input "List Name" at bounding box center [520, 92] width 702 height 35
type input "Attendees"
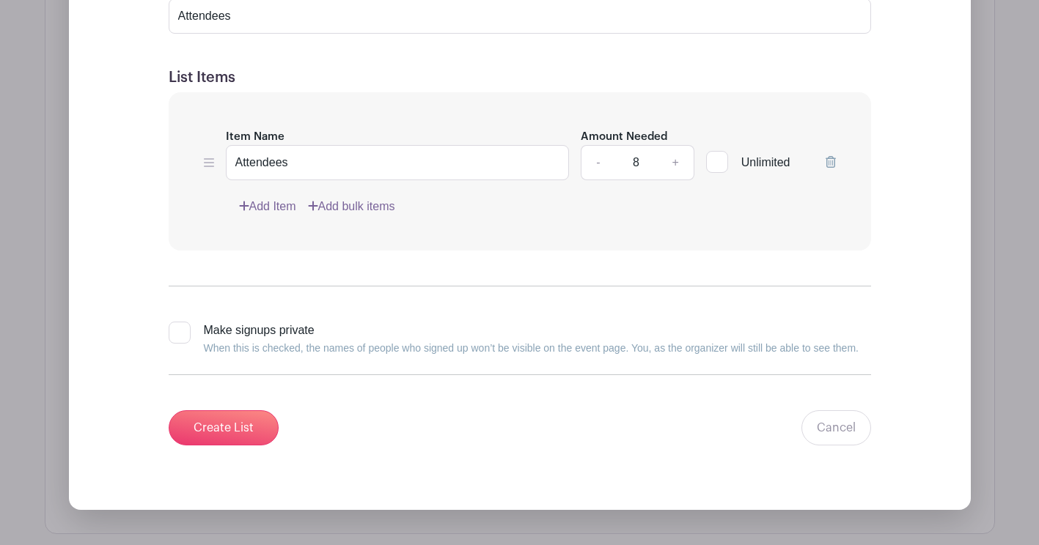
scroll to position [1451, 0]
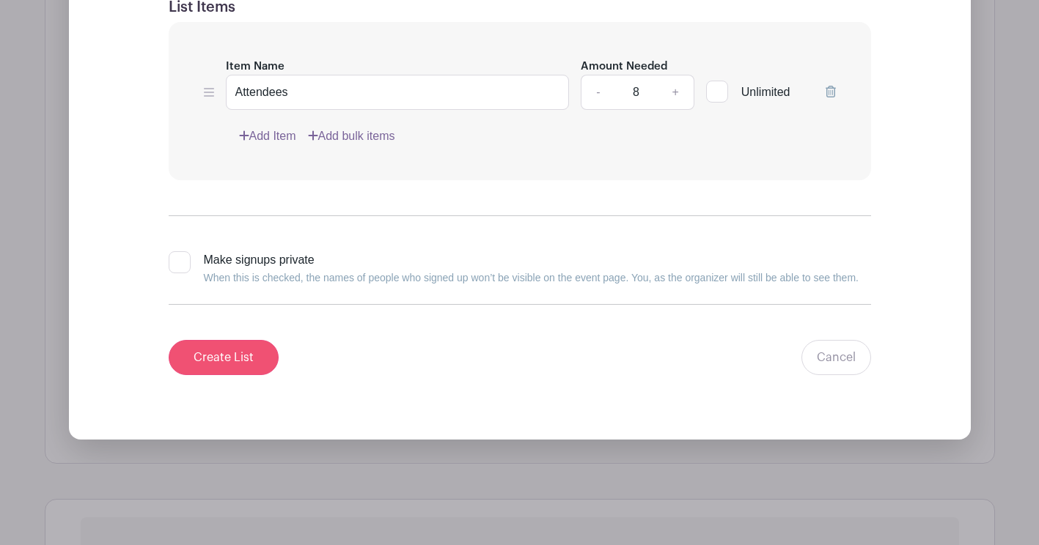
type input "8"
click at [259, 368] on input "Create List" at bounding box center [224, 357] width 110 height 35
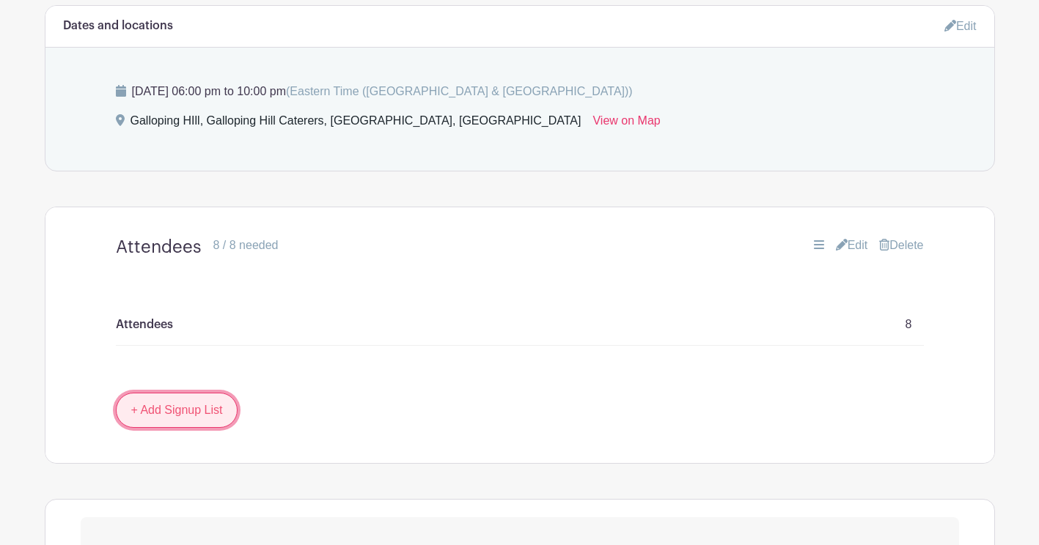
click at [183, 409] on link "+ Add Signup List" at bounding box center [177, 410] width 122 height 35
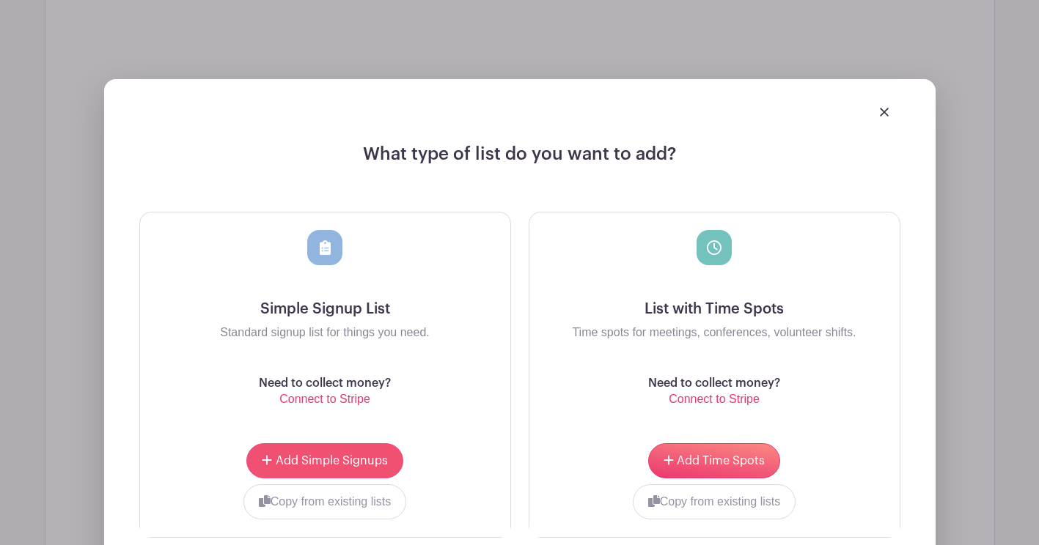
scroll to position [1278, 0]
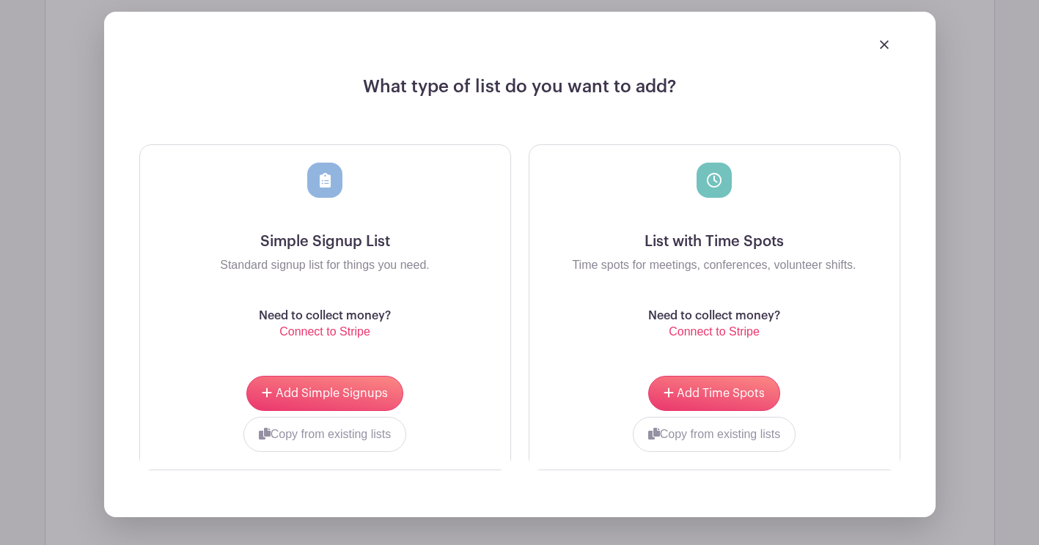
click at [883, 49] on img at bounding box center [884, 44] width 9 height 9
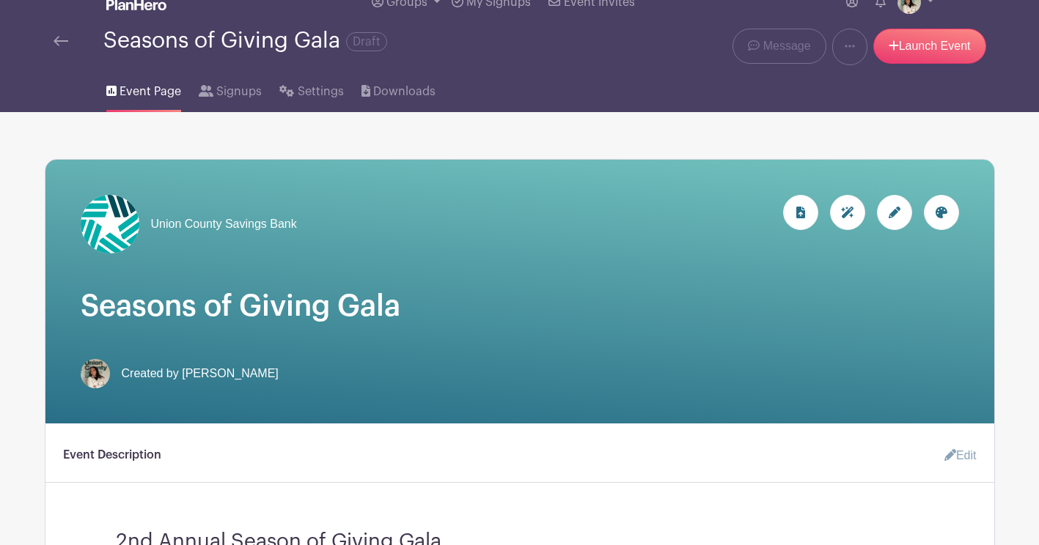
scroll to position [0, 0]
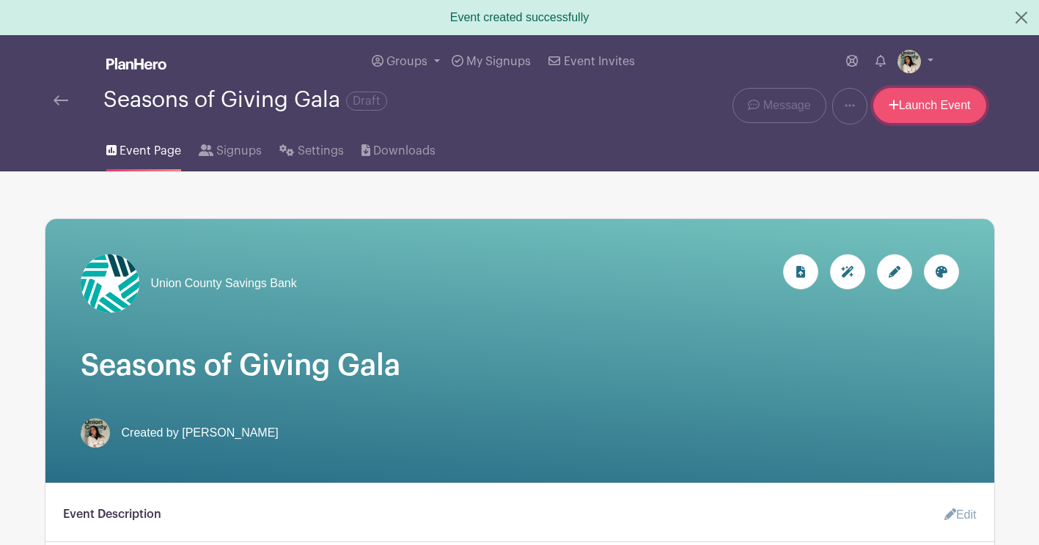
click at [911, 106] on link "Launch Event" at bounding box center [929, 105] width 113 height 35
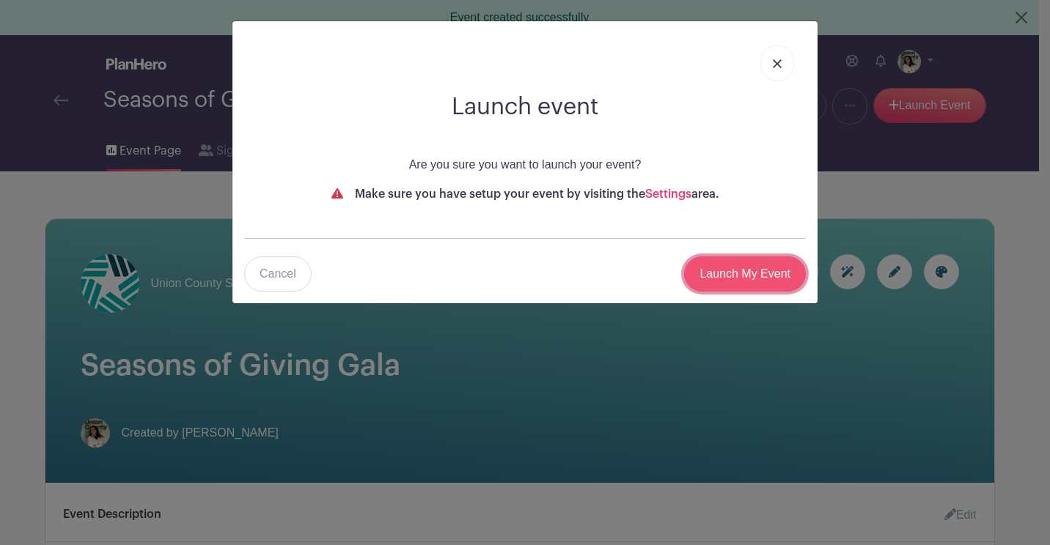
click at [698, 271] on input "Launch My Event" at bounding box center [745, 274] width 122 height 35
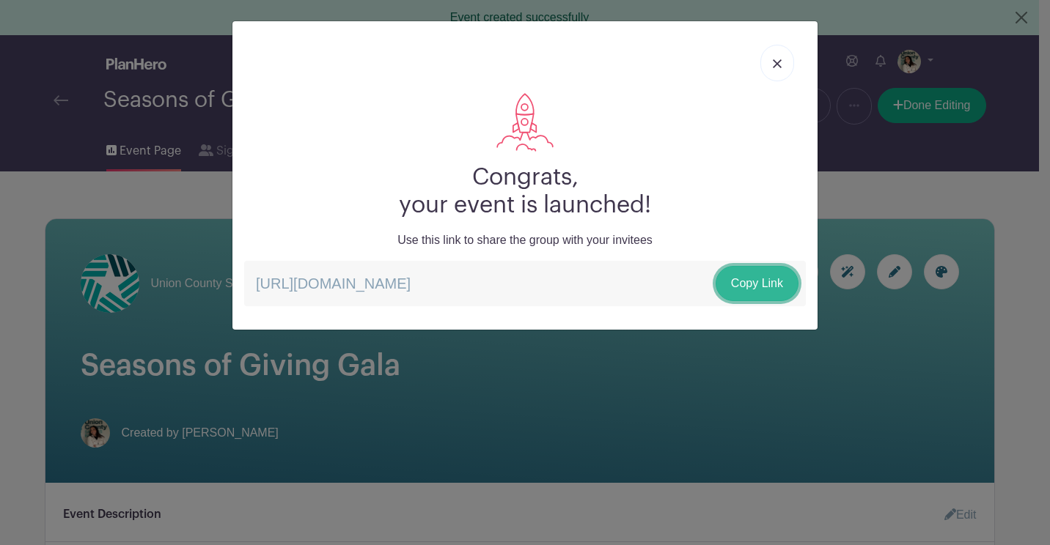
click at [758, 287] on link "Copy Link" at bounding box center [756, 283] width 83 height 35
click at [777, 58] on link at bounding box center [777, 63] width 34 height 37
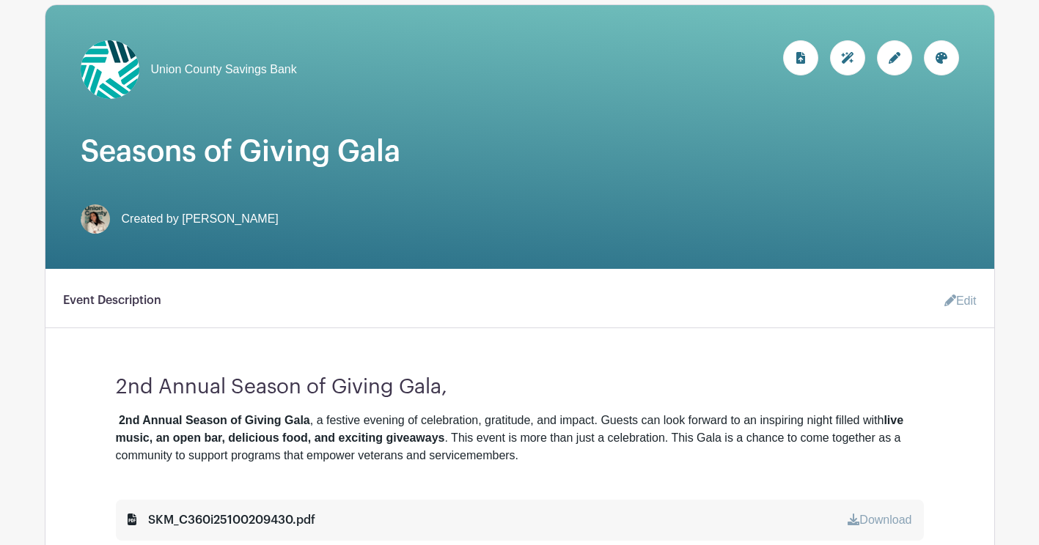
scroll to position [73, 0]
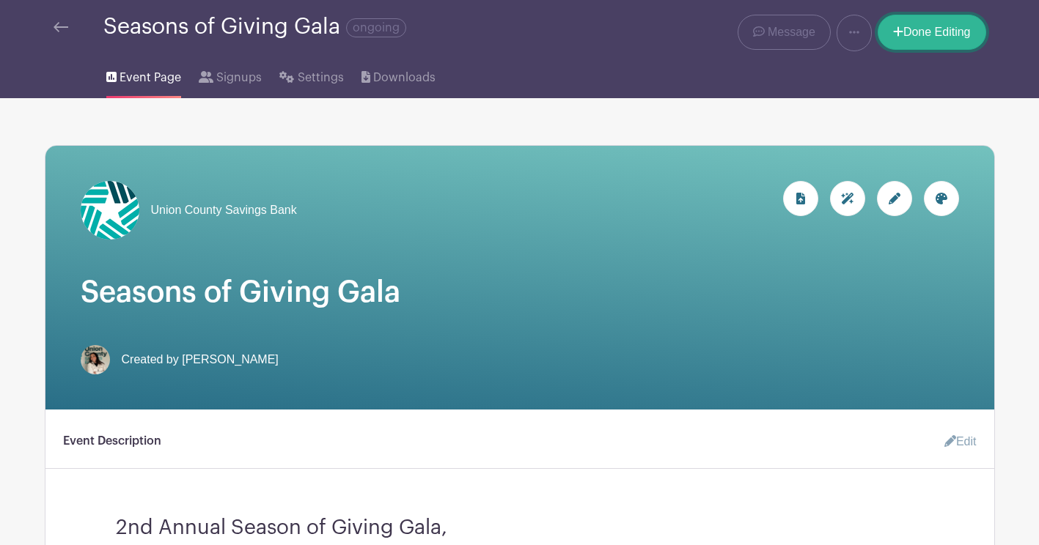
click at [920, 18] on link "Done Editing" at bounding box center [931, 32] width 108 height 35
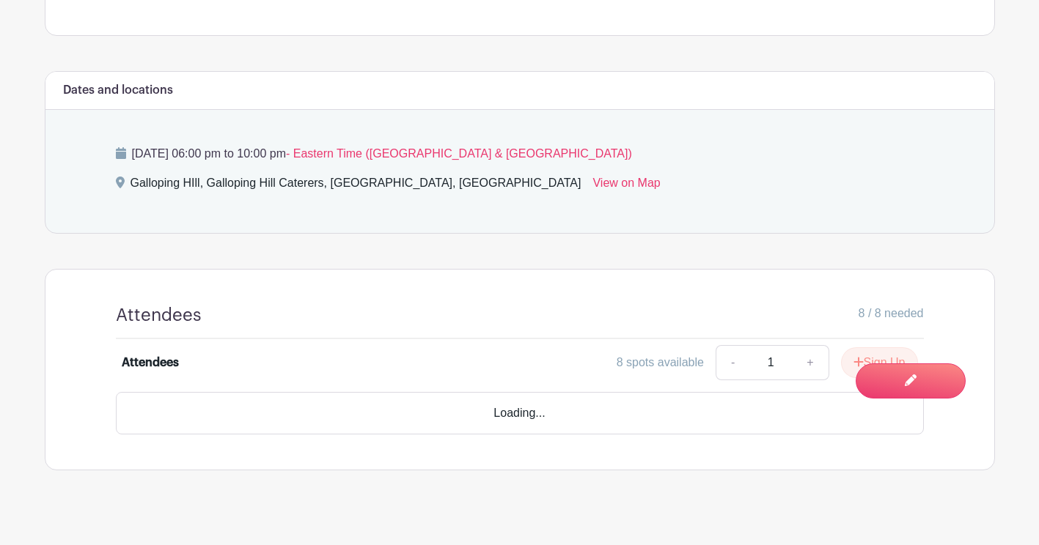
scroll to position [679, 0]
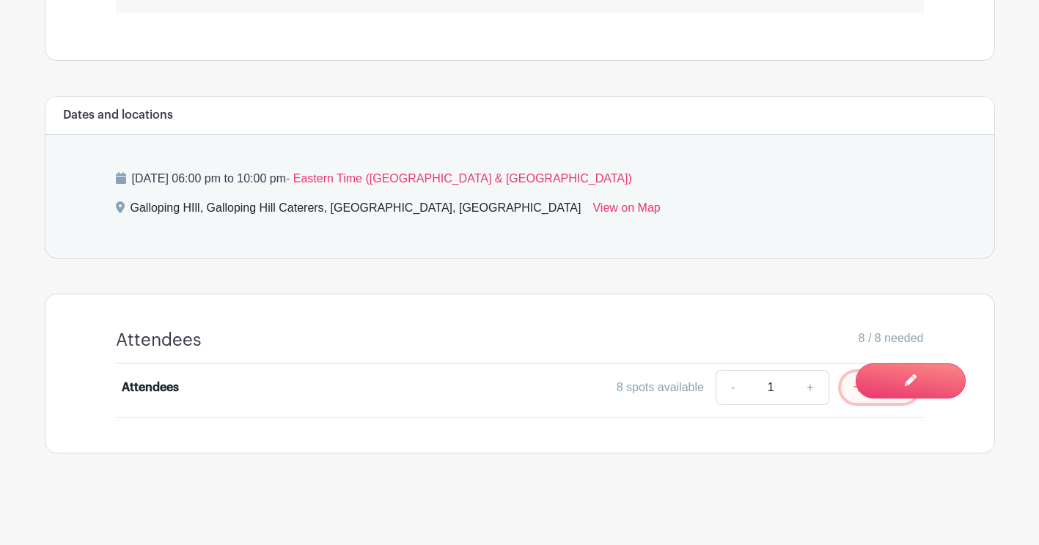
click at [853, 389] on icon "submit" at bounding box center [858, 387] width 10 height 12
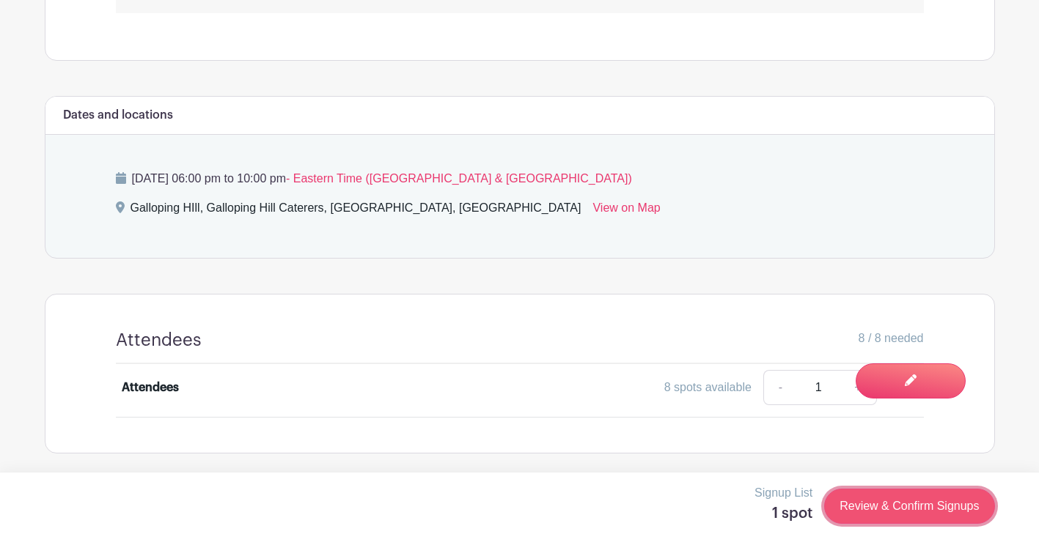
click at [863, 500] on link "Review & Confirm Signups" at bounding box center [909, 506] width 170 height 35
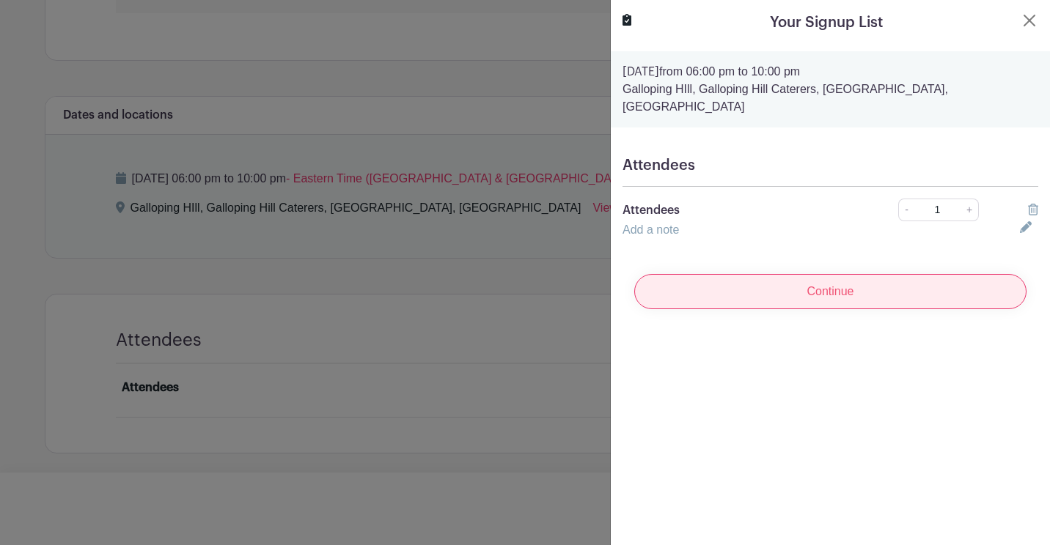
click at [877, 281] on input "Continue" at bounding box center [830, 291] width 392 height 35
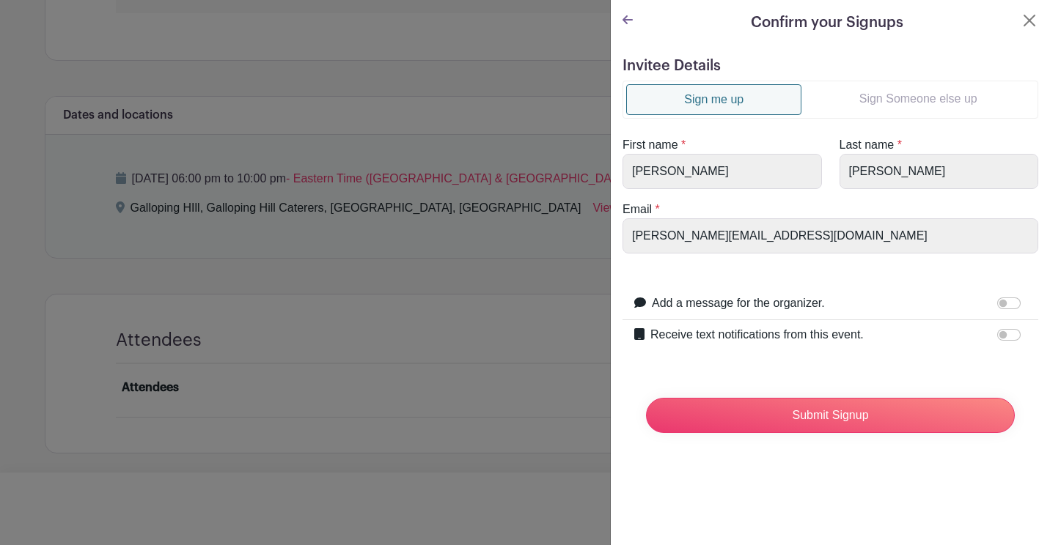
click at [851, 92] on link "Sign Someone else up" at bounding box center [917, 98] width 233 height 29
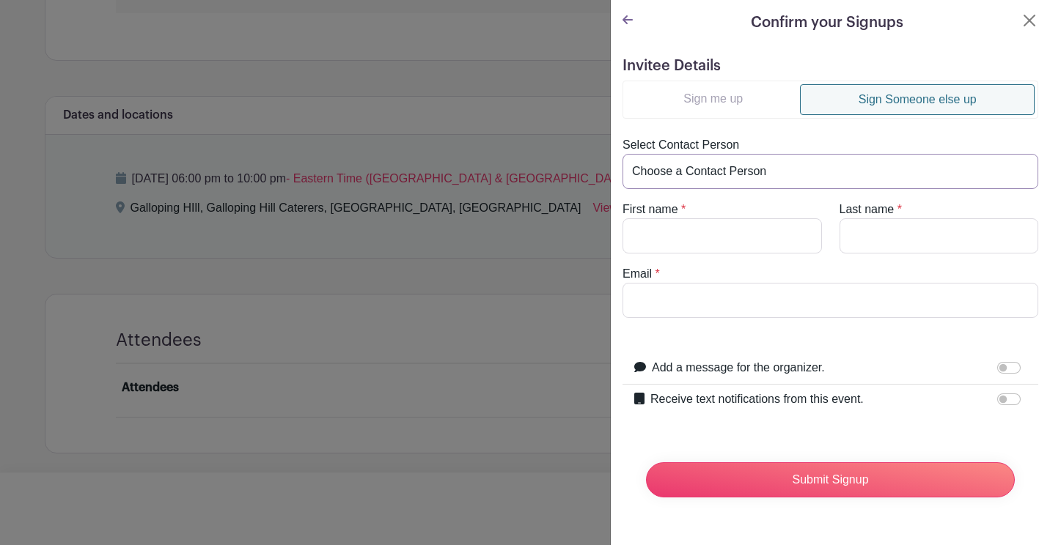
click at [760, 176] on select "Choose a Contact Person Jacob Fermaint (jacob@unioncountysavings.com) Sal Galat…" at bounding box center [830, 171] width 416 height 35
select select "sal@unioncountysavings.com"
click at [622, 154] on select "Choose a Contact Person Jacob Fermaint (jacob@unioncountysavings.com) Sal Galat…" at bounding box center [830, 171] width 416 height 35
type input "Sal"
type input "Galati"
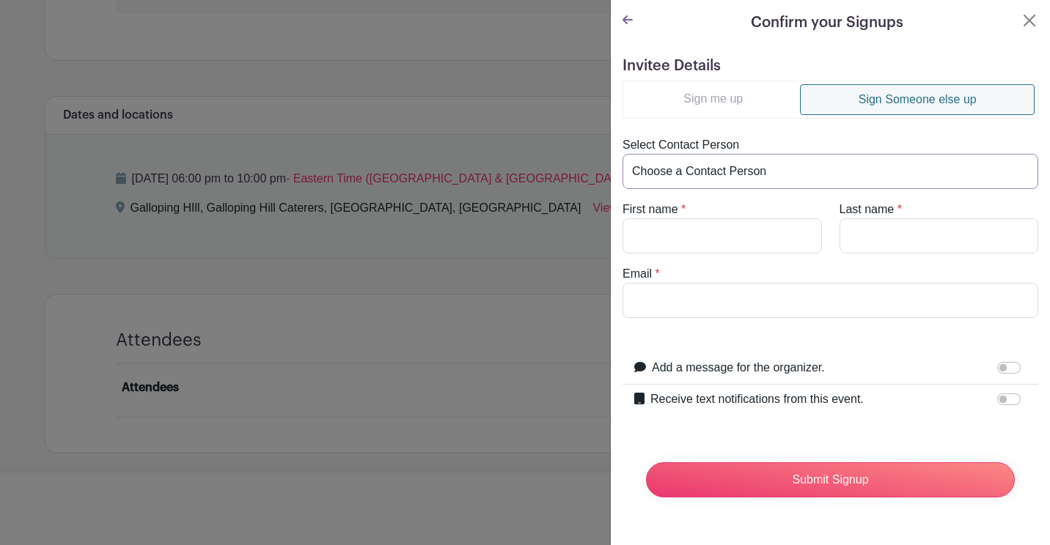
type input "sal@unioncountysavings.com"
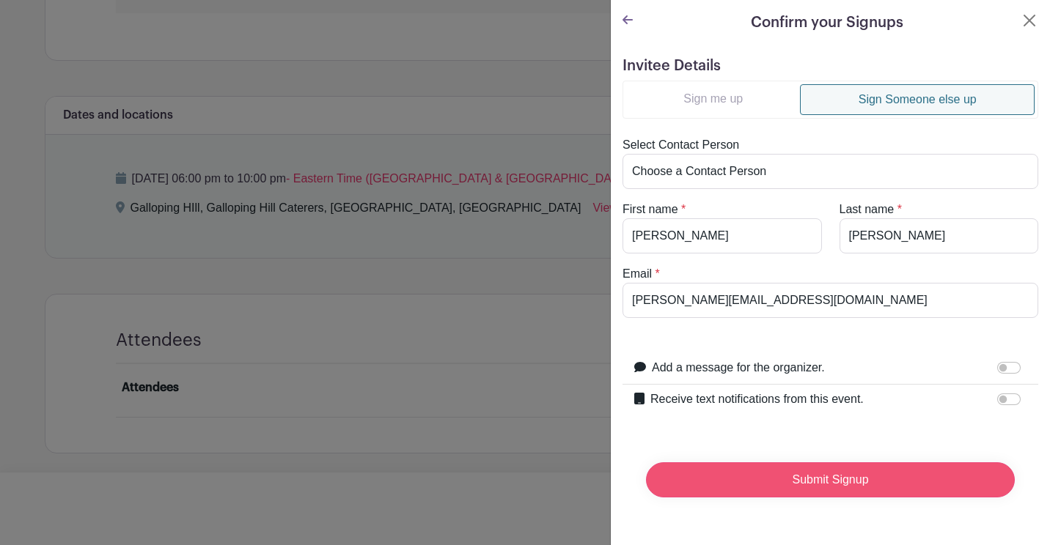
click at [863, 488] on input "Submit Signup" at bounding box center [830, 479] width 369 height 35
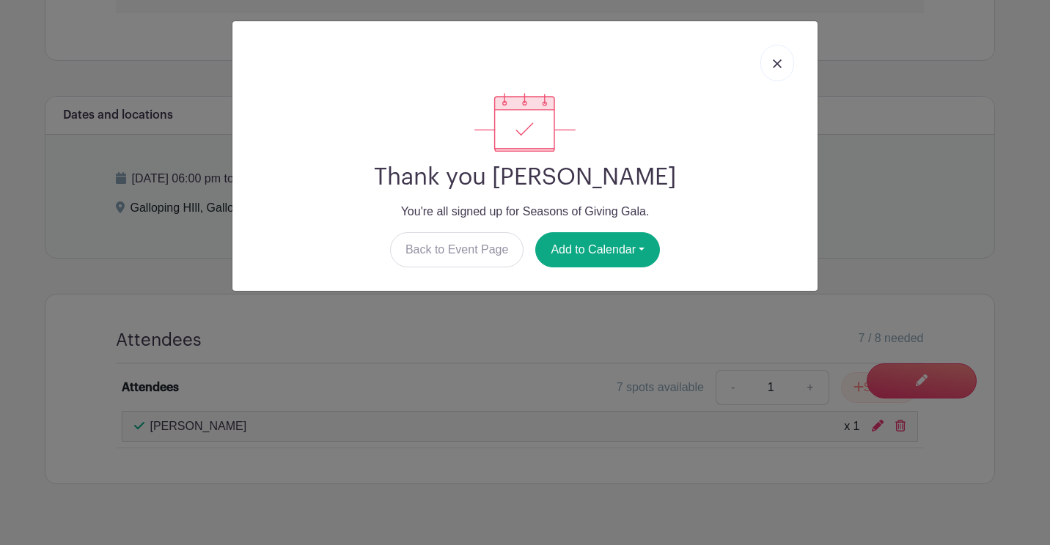
click at [778, 66] on img at bounding box center [777, 63] width 9 height 9
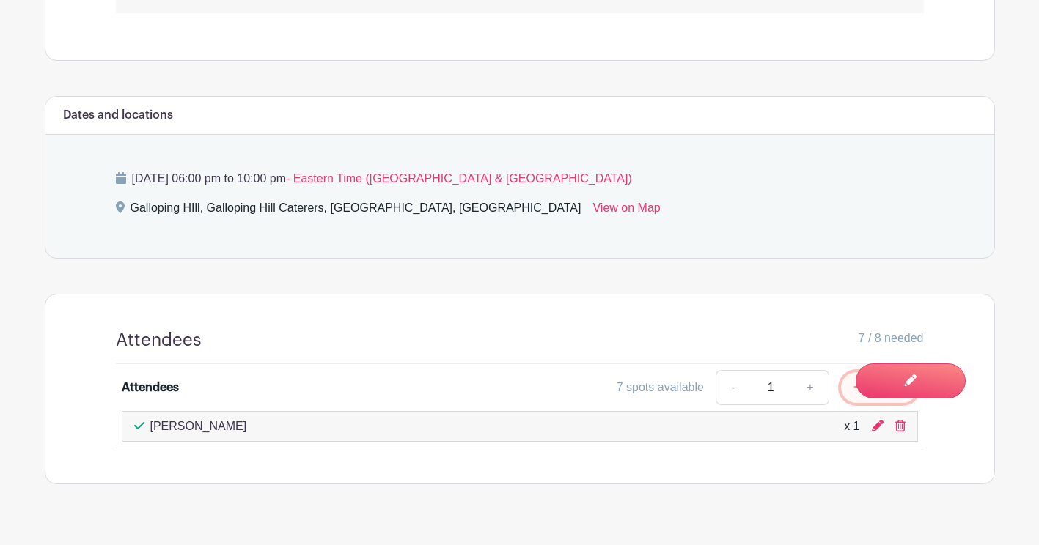
click at [846, 391] on button "Sign Up" at bounding box center [879, 387] width 77 height 31
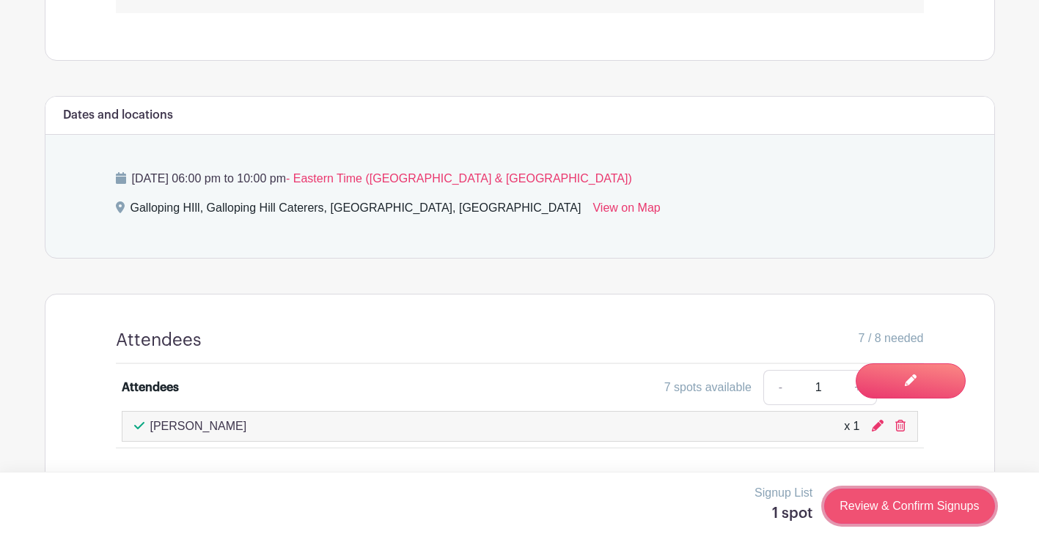
click at [869, 506] on link "Review & Confirm Signups" at bounding box center [909, 506] width 170 height 35
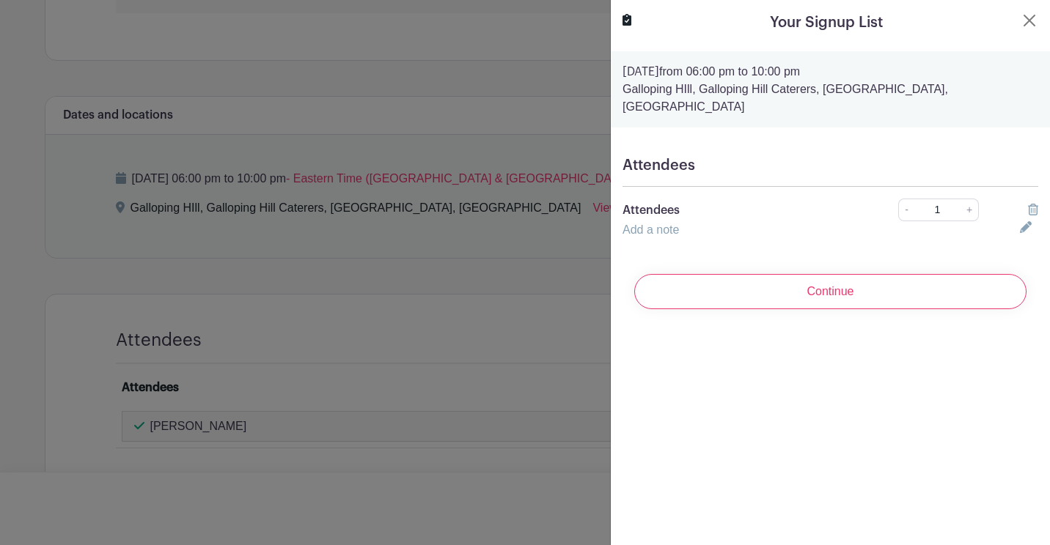
click at [872, 262] on div "Continue" at bounding box center [830, 291] width 416 height 59
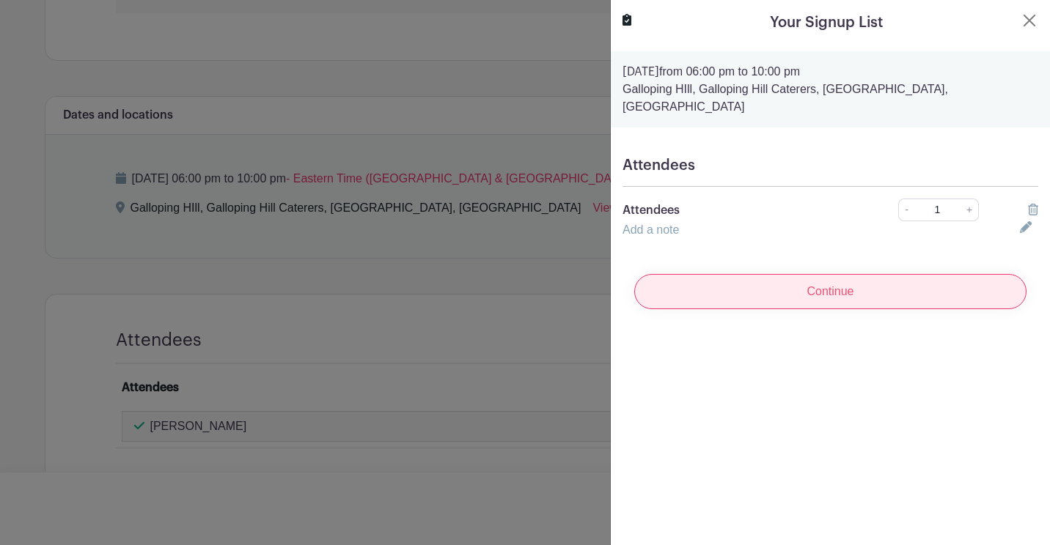
click at [873, 276] on input "Continue" at bounding box center [830, 291] width 392 height 35
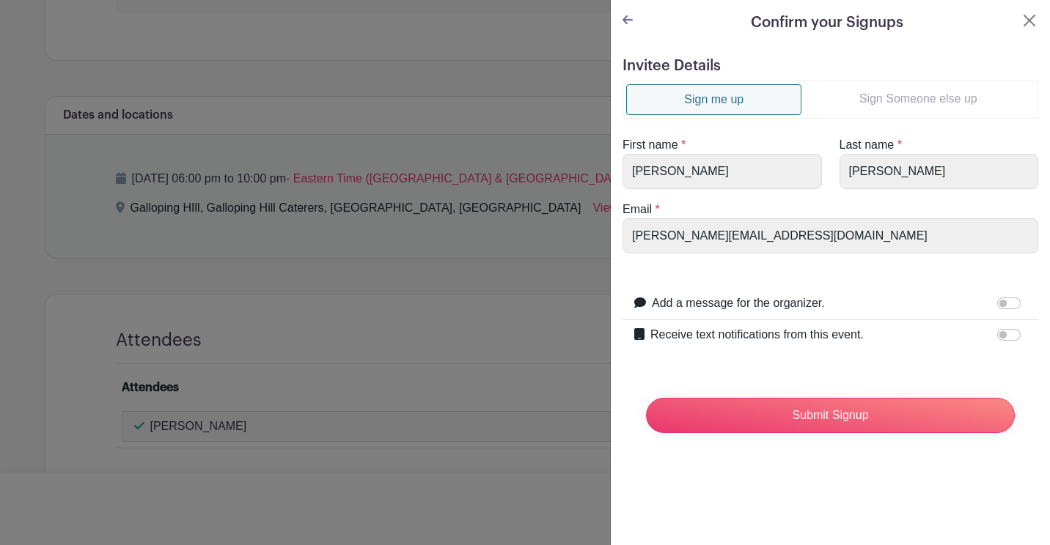
click at [891, 89] on link "Sign Someone else up" at bounding box center [917, 98] width 233 height 29
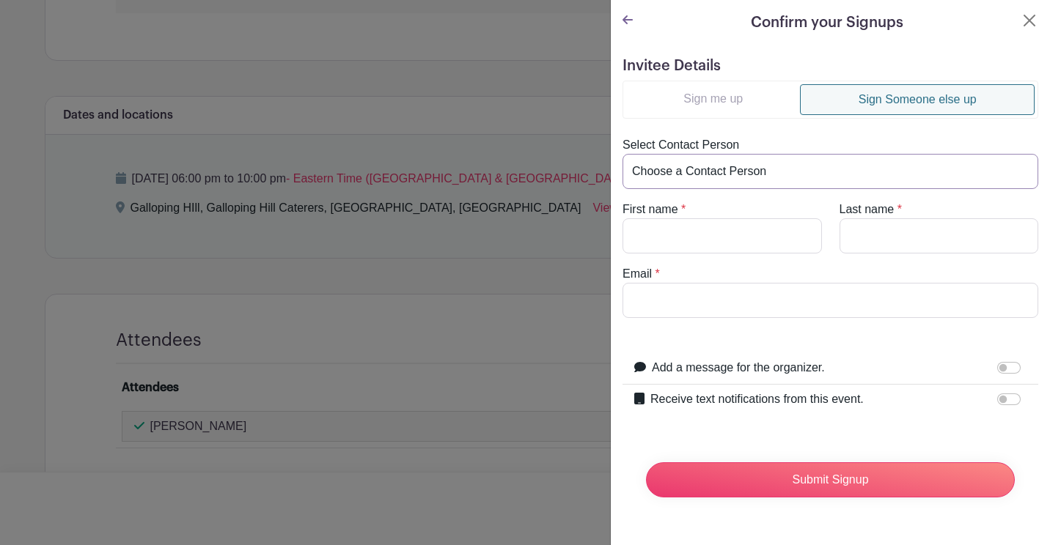
click at [752, 167] on select "Choose a Contact Person Jacob Fermaint (jacob@unioncountysavings.com) Sal Galat…" at bounding box center [830, 171] width 416 height 35
click at [751, 173] on select "Choose a Contact Person Jacob Fermaint (jacob@unioncountysavings.com) Sal Galat…" at bounding box center [830, 171] width 416 height 35
click at [736, 219] on input "First name" at bounding box center [721, 235] width 199 height 35
type input "Rocio"
type input "Escalante"
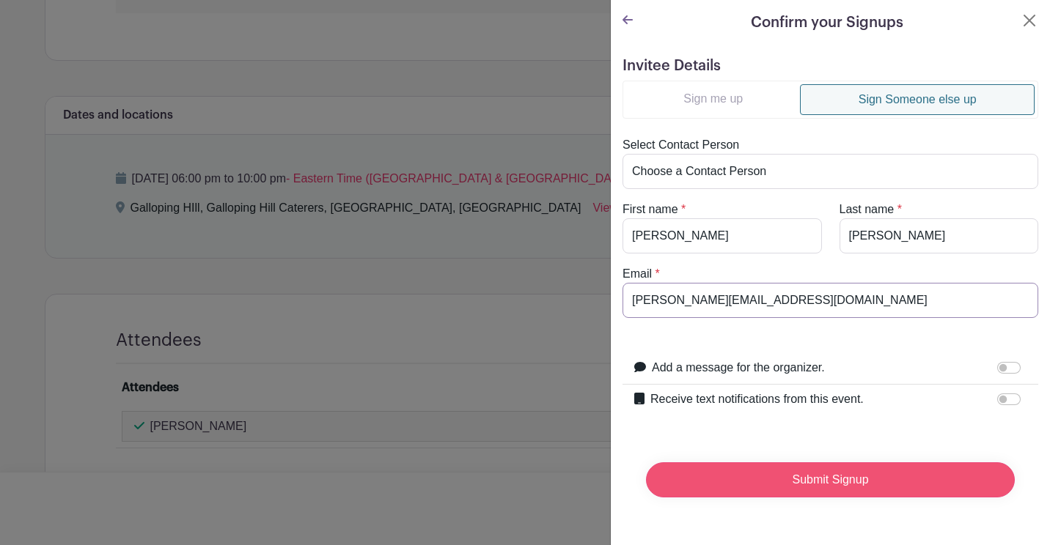
type input "Rocio@unioncountysavings.com"
click at [804, 481] on input "Submit Signup" at bounding box center [830, 479] width 369 height 35
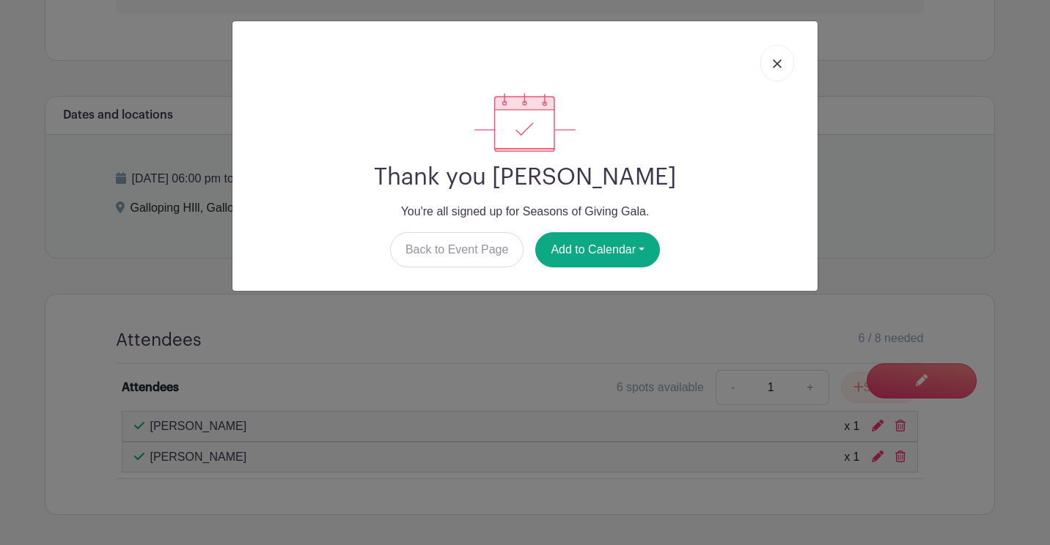
drag, startPoint x: 773, startPoint y: 66, endPoint x: 796, endPoint y: 78, distance: 26.6
click at [774, 65] on img at bounding box center [777, 63] width 9 height 9
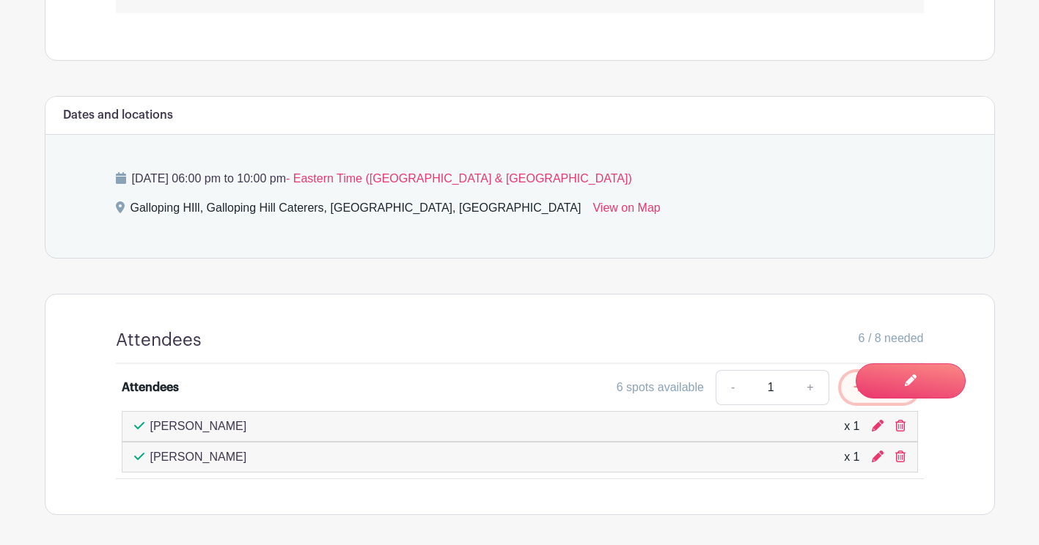
drag, startPoint x: 855, startPoint y: 397, endPoint x: 847, endPoint y: 431, distance: 35.4
click at [854, 397] on button "Sign Up" at bounding box center [879, 387] width 77 height 31
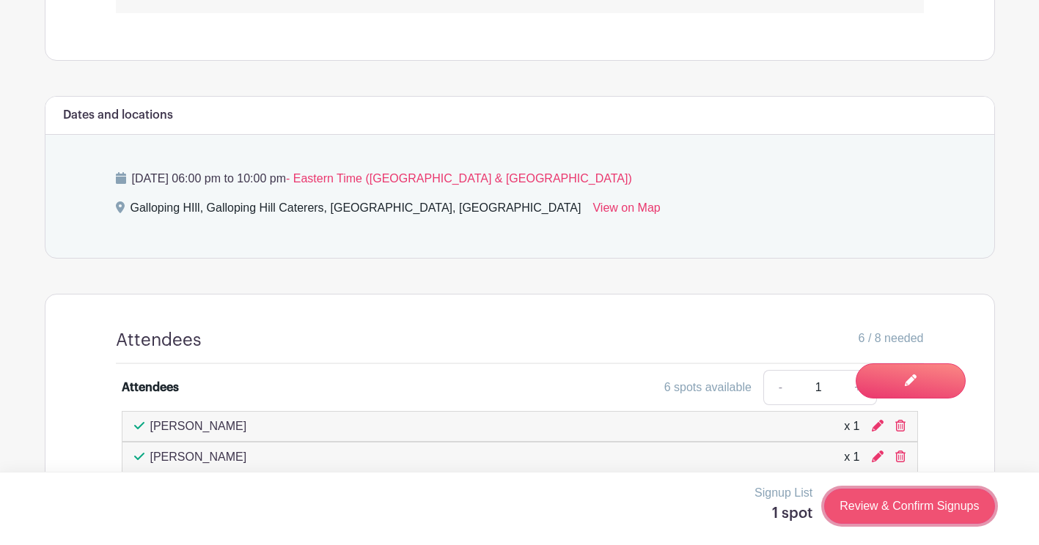
click at [915, 503] on link "Review & Confirm Signups" at bounding box center [909, 506] width 170 height 35
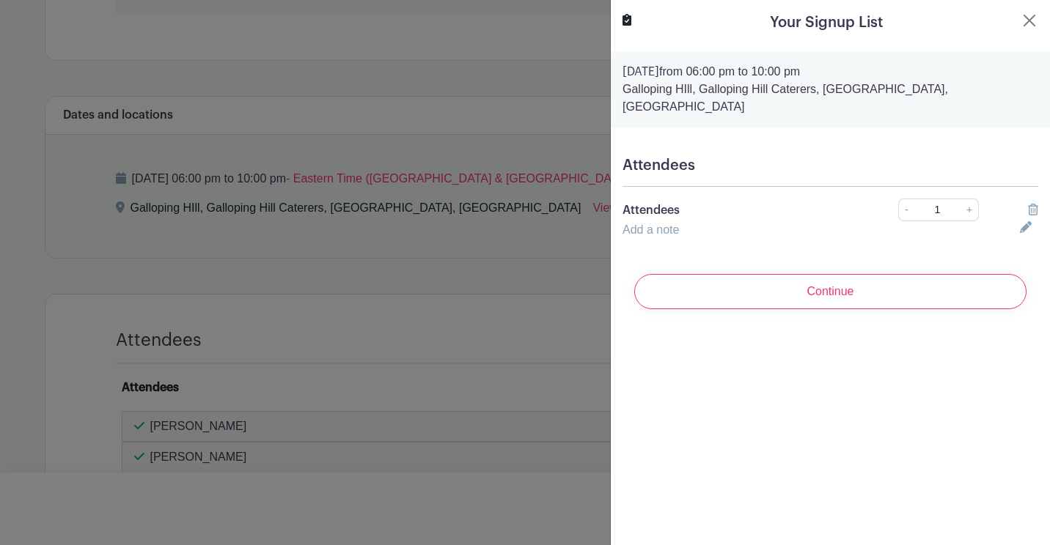
click at [853, 262] on div "Continue" at bounding box center [830, 291] width 416 height 59
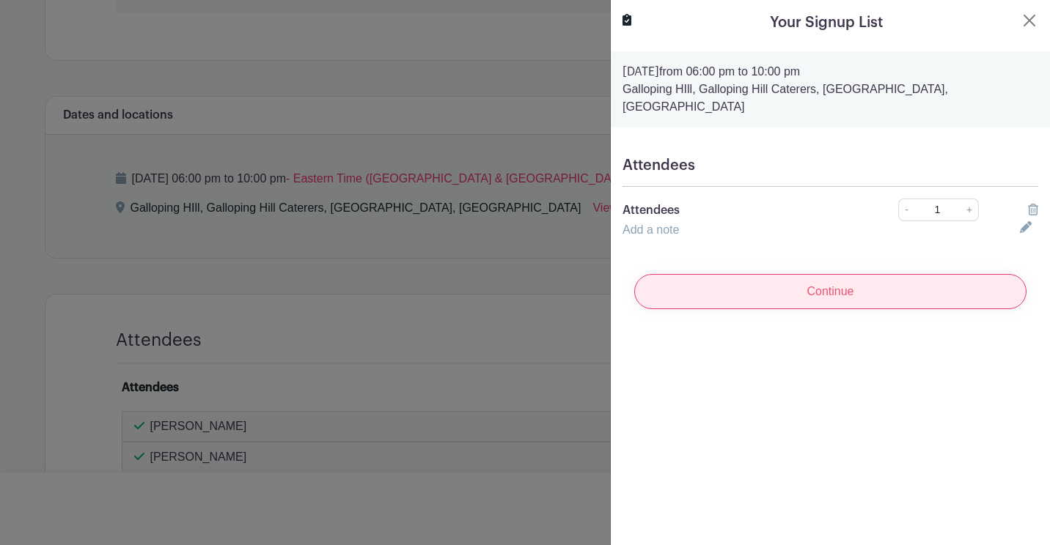
click at [856, 274] on input "Continue" at bounding box center [830, 291] width 392 height 35
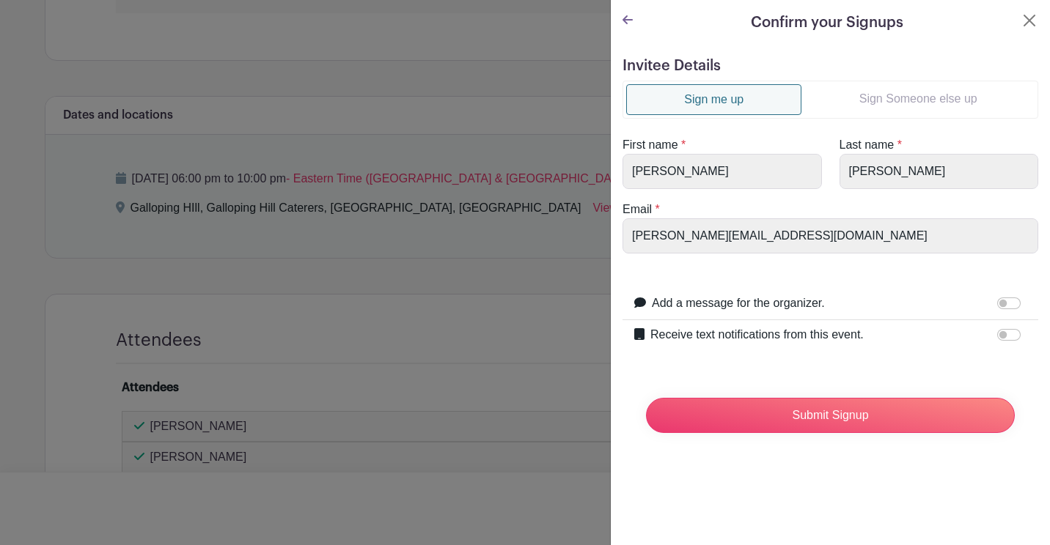
click at [935, 103] on link "Sign Someone else up" at bounding box center [917, 98] width 233 height 29
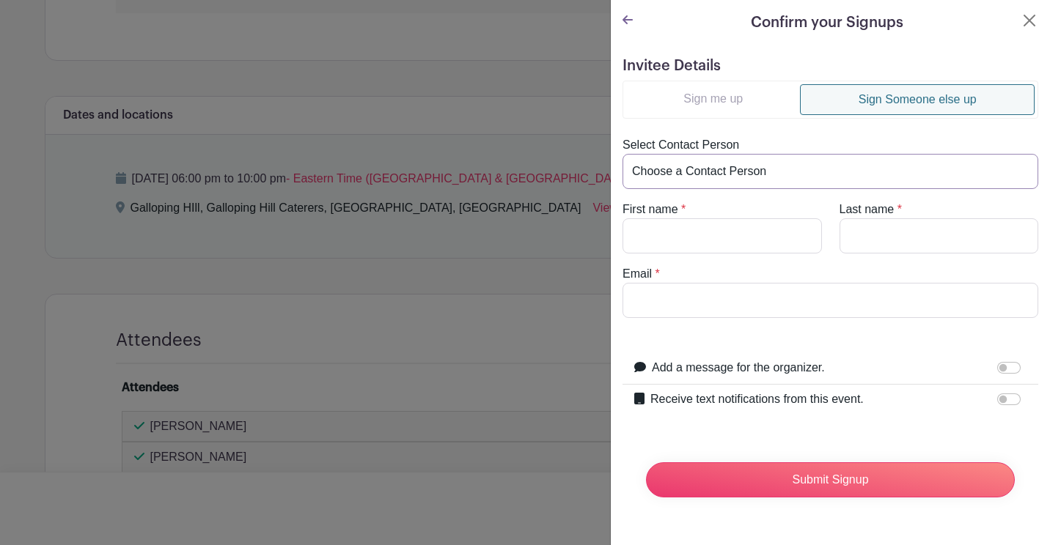
click at [781, 163] on select "Choose a Contact Person Jacob Fermaint (jacob@unioncountysavings.com) Rocio Esc…" at bounding box center [830, 171] width 416 height 35
click at [773, 177] on select "Choose a Contact Person Jacob Fermaint (jacob@unioncountysavings.com) Rocio Esc…" at bounding box center [830, 171] width 416 height 35
click at [769, 180] on select "Choose a Contact Person Jacob Fermaint (jacob@unioncountysavings.com) Rocio Esc…" at bounding box center [830, 171] width 416 height 35
drag, startPoint x: 769, startPoint y: 180, endPoint x: 756, endPoint y: 207, distance: 30.2
click at [769, 180] on select "Choose a Contact Person Jacob Fermaint (jacob@unioncountysavings.com) Rocio Esc…" at bounding box center [830, 171] width 416 height 35
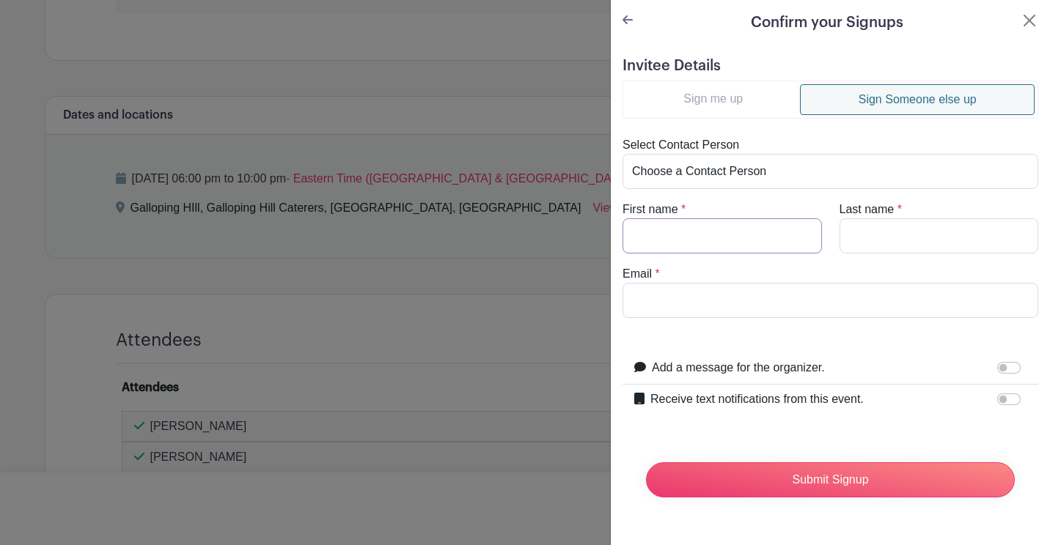
click at [741, 230] on input "First name" at bounding box center [721, 235] width 199 height 35
type input "Jerry"
type input "Jerez"
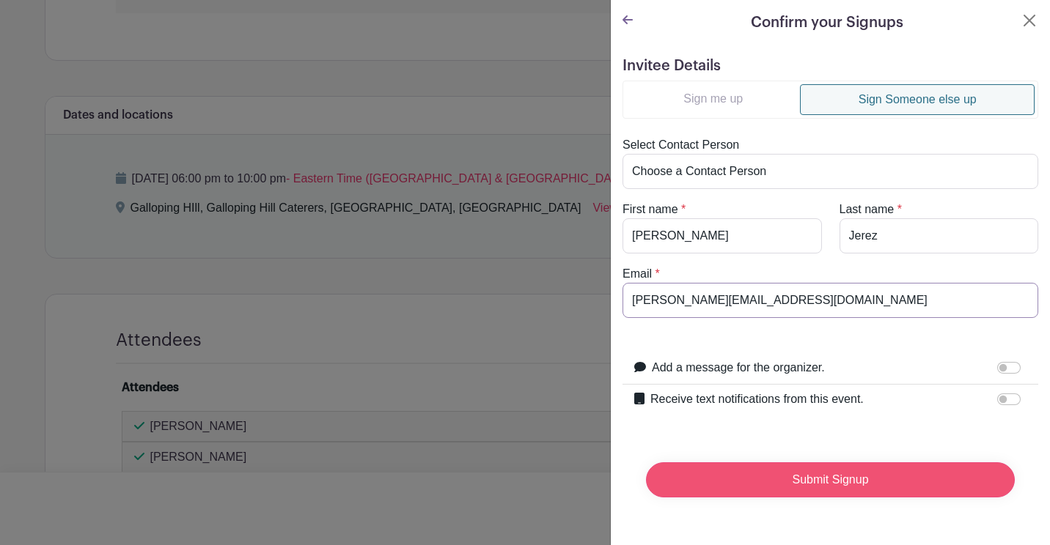
type input "Jerry@unioncountysavings.com"
click at [994, 487] on input "Submit Signup" at bounding box center [830, 479] width 369 height 35
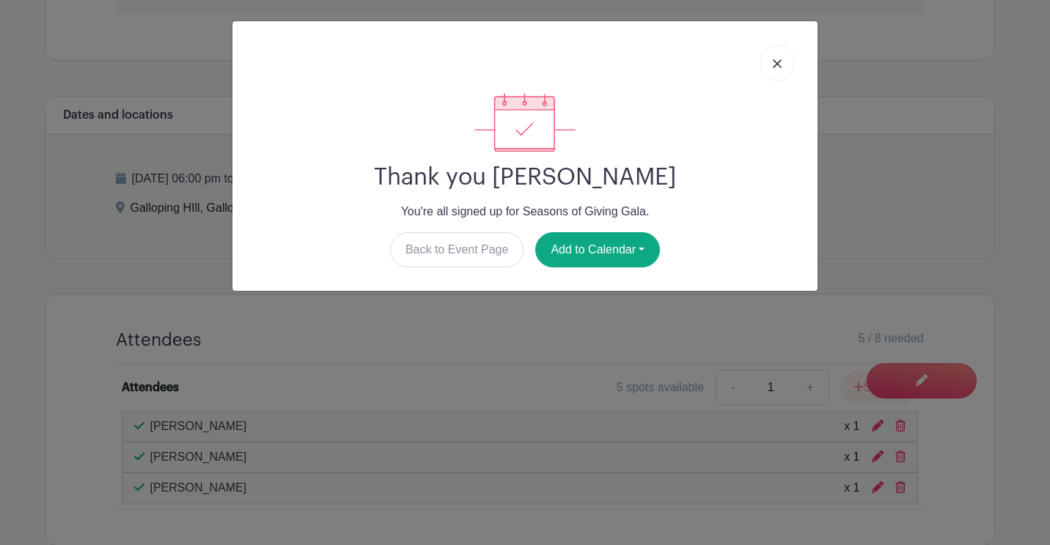
click at [778, 82] on div at bounding box center [524, 63] width 561 height 60
click at [770, 54] on link at bounding box center [777, 63] width 34 height 37
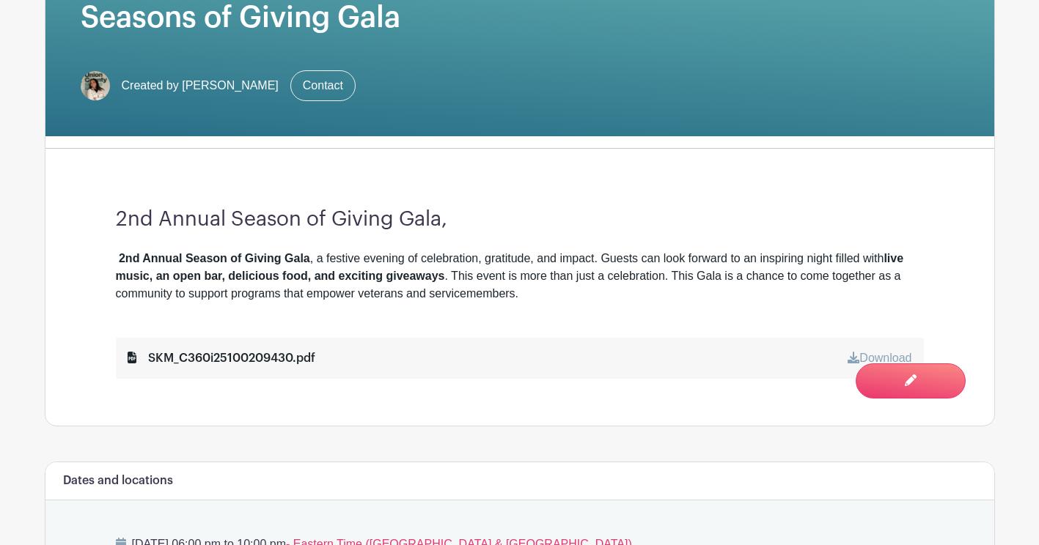
scroll to position [312, 0]
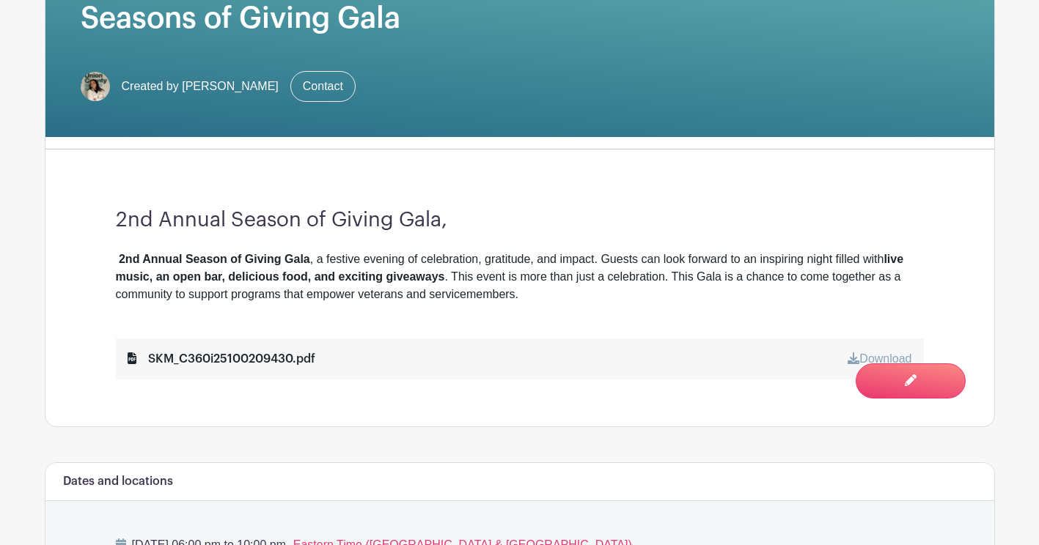
click at [193, 317] on div "2nd Annual Season of Giving Gala, 2nd Annual Season of Giving Gala , a festive …" at bounding box center [520, 293] width 878 height 265
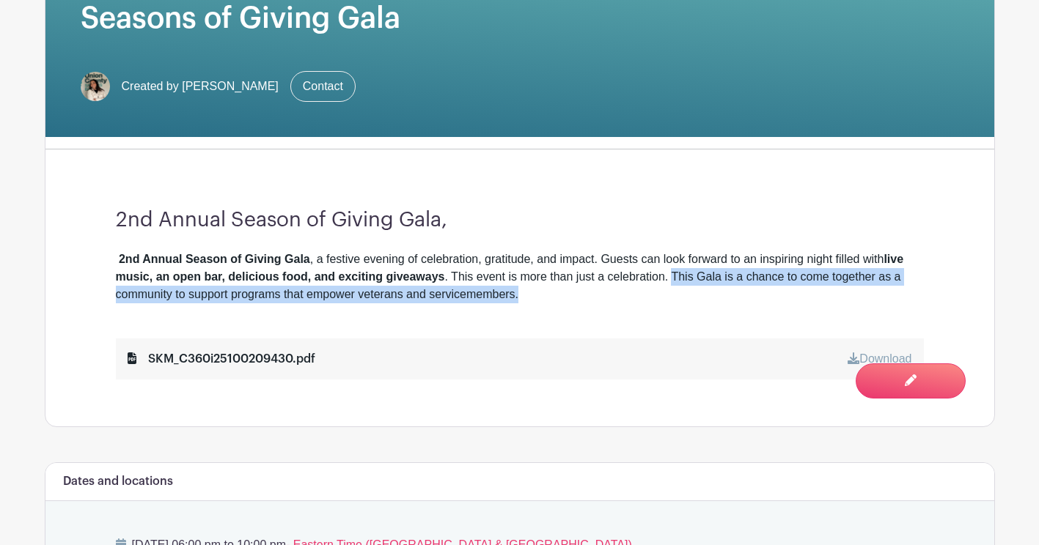
drag, startPoint x: 673, startPoint y: 279, endPoint x: 719, endPoint y: 294, distance: 48.7
click at [719, 294] on div "2nd Annual Season of Giving Gala , a festive evening of celebration, gratitude,…" at bounding box center [520, 277] width 808 height 53
copy div "This Gala is a chance to come together as a community to support programs that …"
click at [951, 112] on div "Union County Savings Bank Seasons of Giving Gala Created by Briana Londono Cont…" at bounding box center [519, 4] width 948 height 265
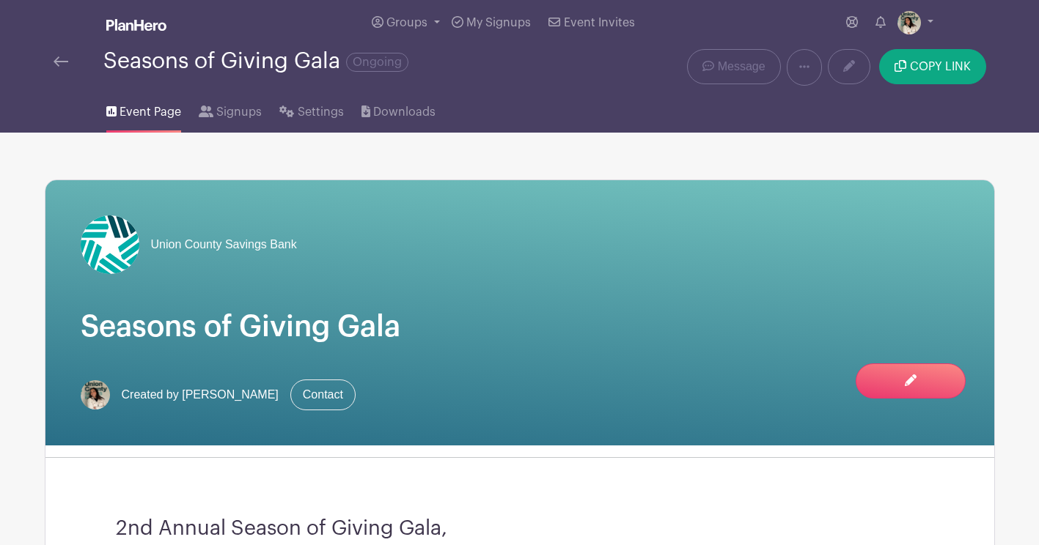
scroll to position [0, 0]
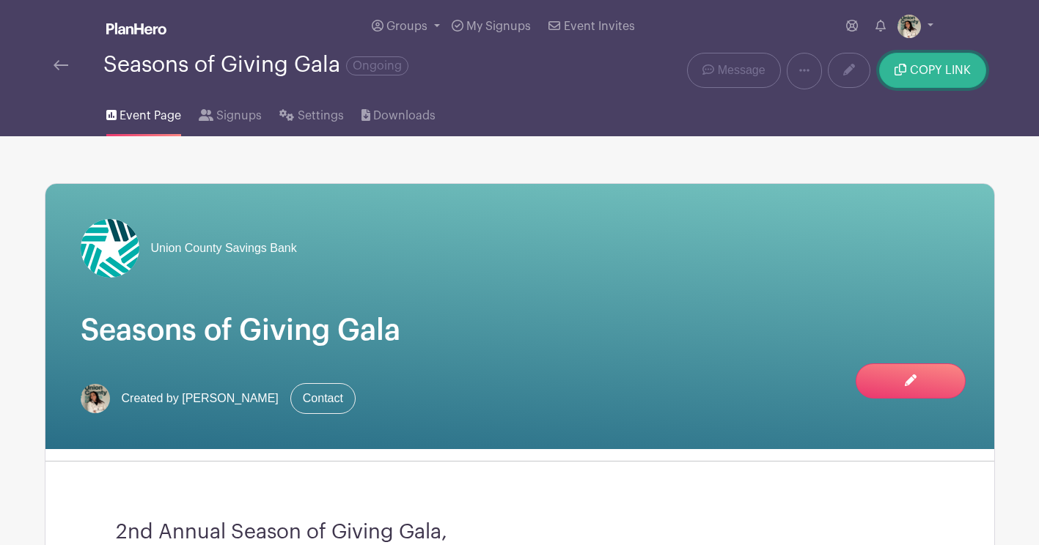
click at [937, 62] on button "COPY LINK" at bounding box center [932, 70] width 106 height 35
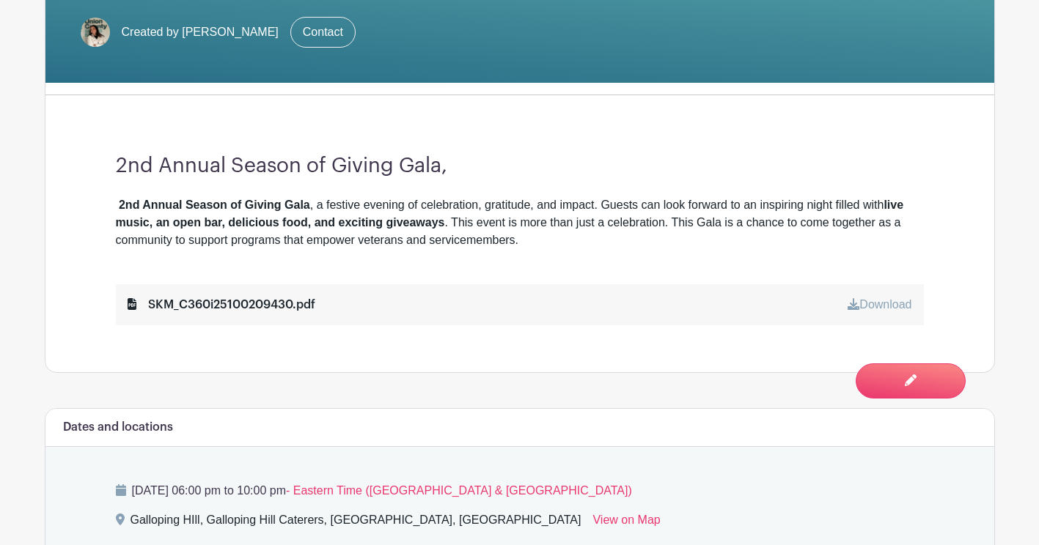
scroll to position [733, 0]
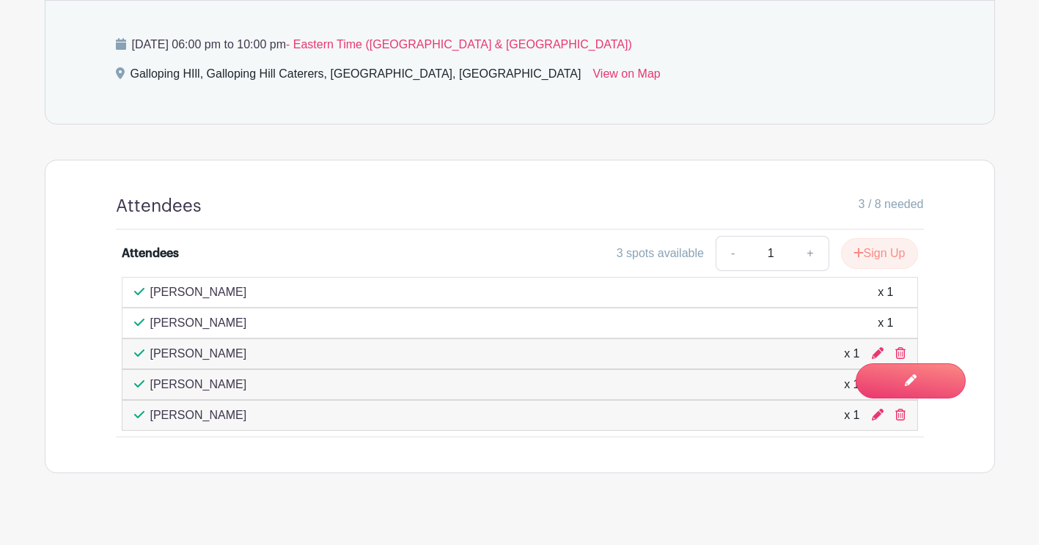
scroll to position [868, 0]
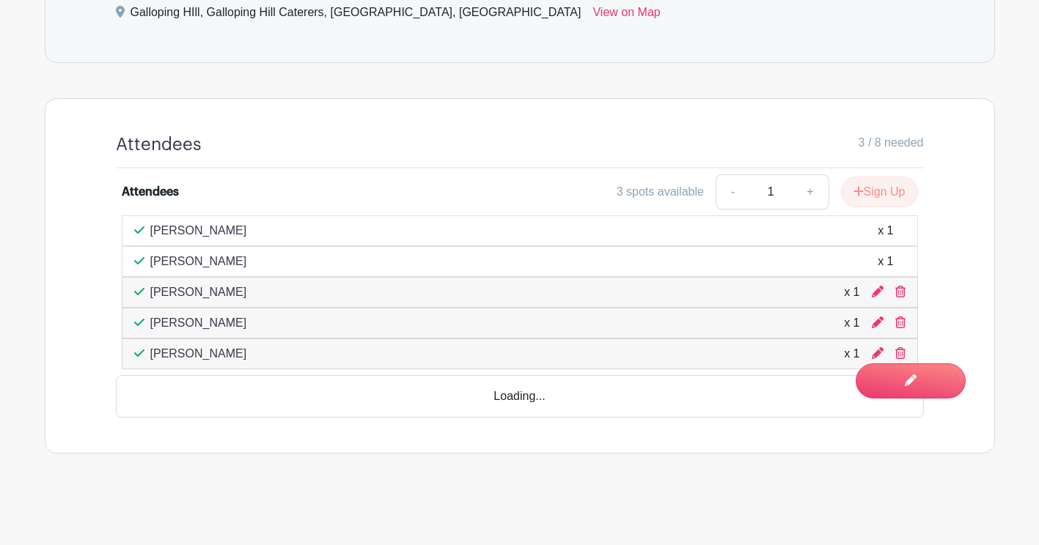
scroll to position [833, 0]
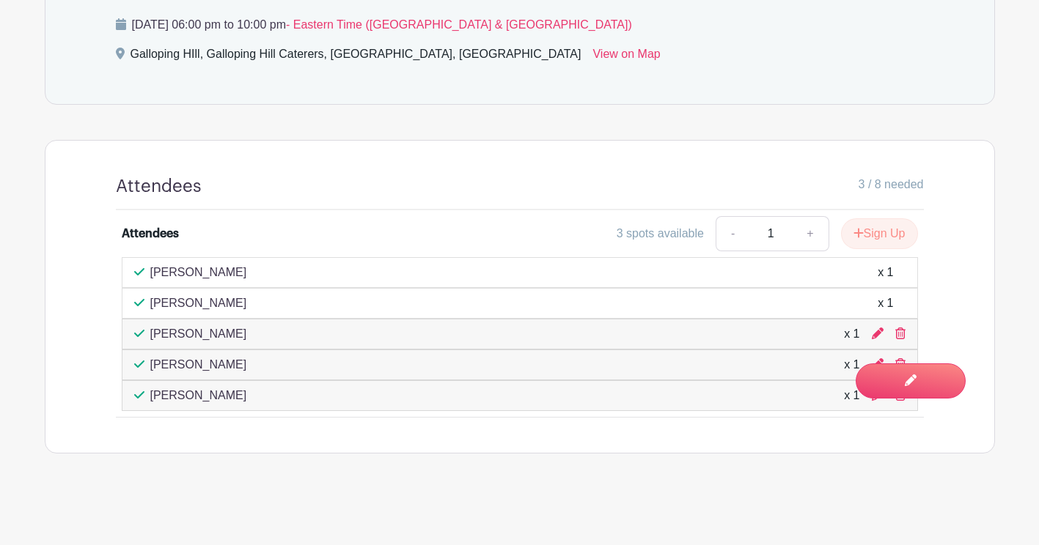
click at [238, 396] on div "Sal Galati x 1" at bounding box center [519, 396] width 771 height 18
drag, startPoint x: 246, startPoint y: 371, endPoint x: 233, endPoint y: 353, distance: 22.6
click at [245, 371] on div "Rocio Escalante x 1" at bounding box center [519, 365] width 771 height 18
click at [227, 341] on div "Jerry Jerez x 1" at bounding box center [519, 334] width 771 height 18
click at [218, 298] on div "Kate Wilson x 1" at bounding box center [519, 304] width 771 height 18
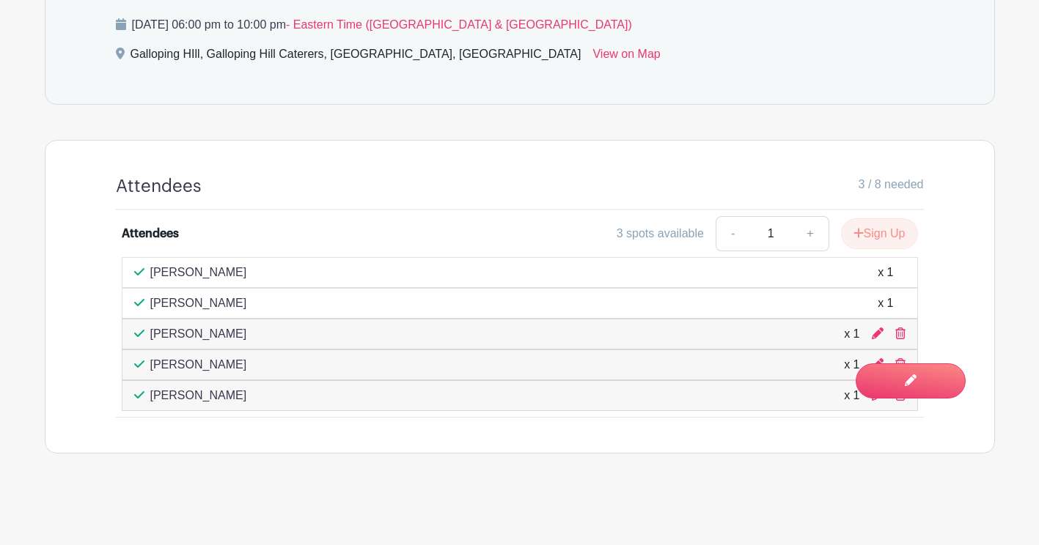
click at [222, 279] on p "[PERSON_NAME]" at bounding box center [198, 273] width 97 height 18
click at [896, 238] on button "Sign Up" at bounding box center [879, 233] width 77 height 31
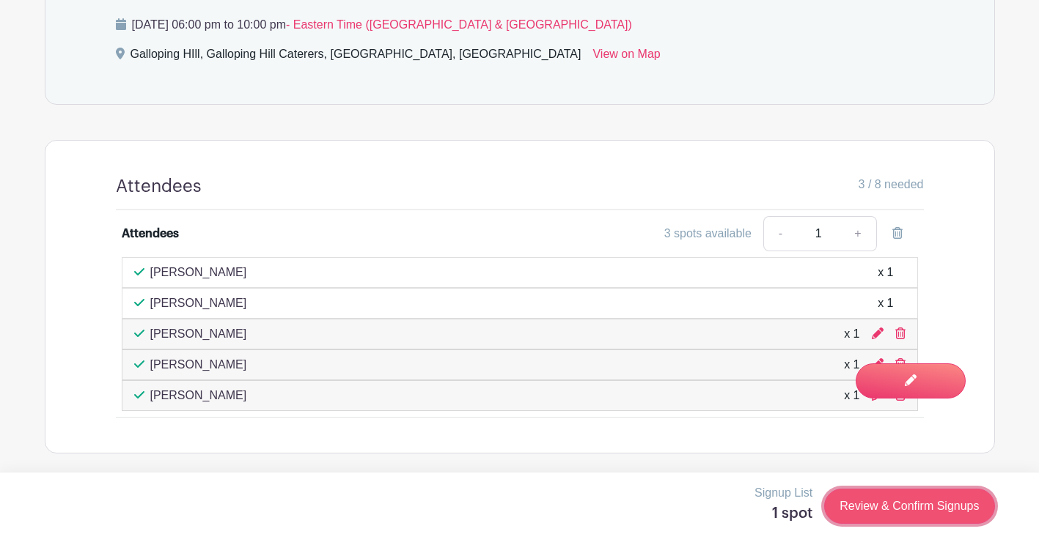
click at [904, 493] on link "Review & Confirm Signups" at bounding box center [909, 506] width 170 height 35
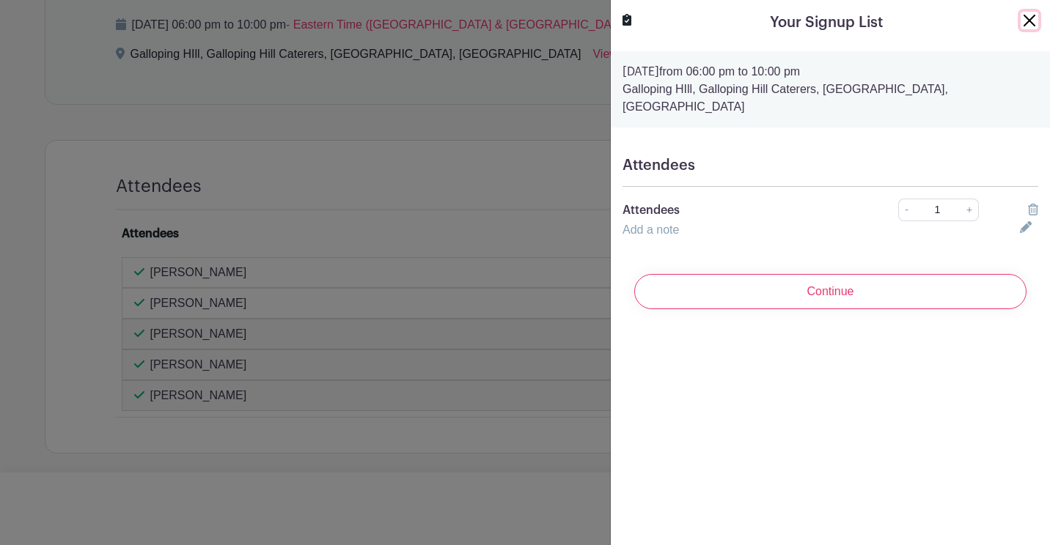
click at [1021, 27] on button "Close" at bounding box center [1029, 21] width 18 height 18
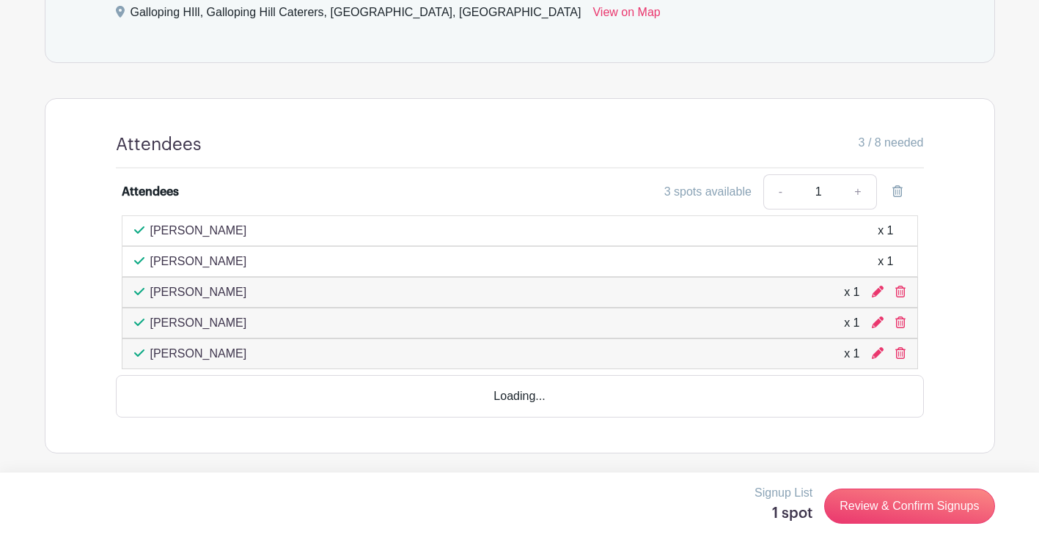
scroll to position [868, 0]
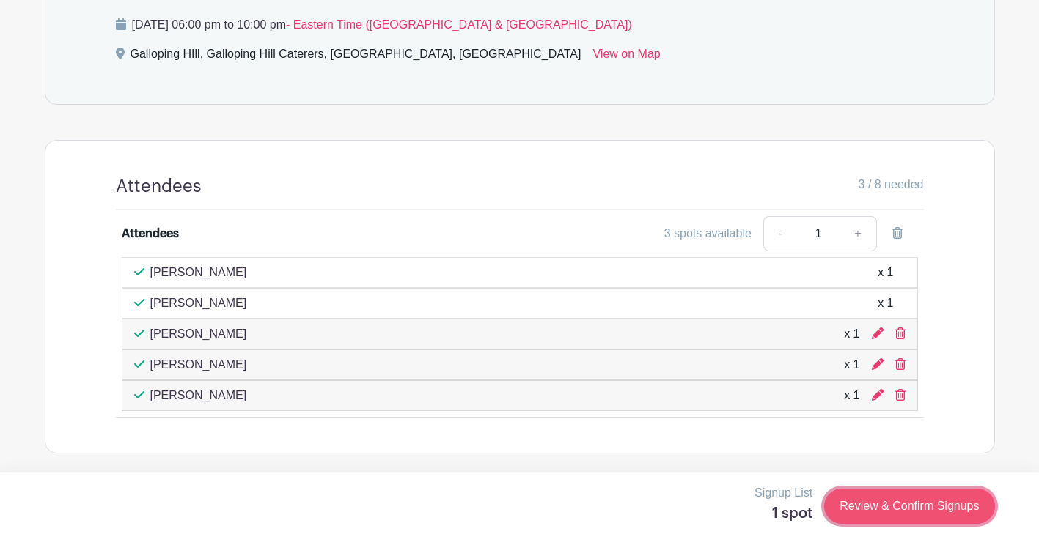
click at [868, 506] on link "Review & Confirm Signups" at bounding box center [909, 506] width 170 height 35
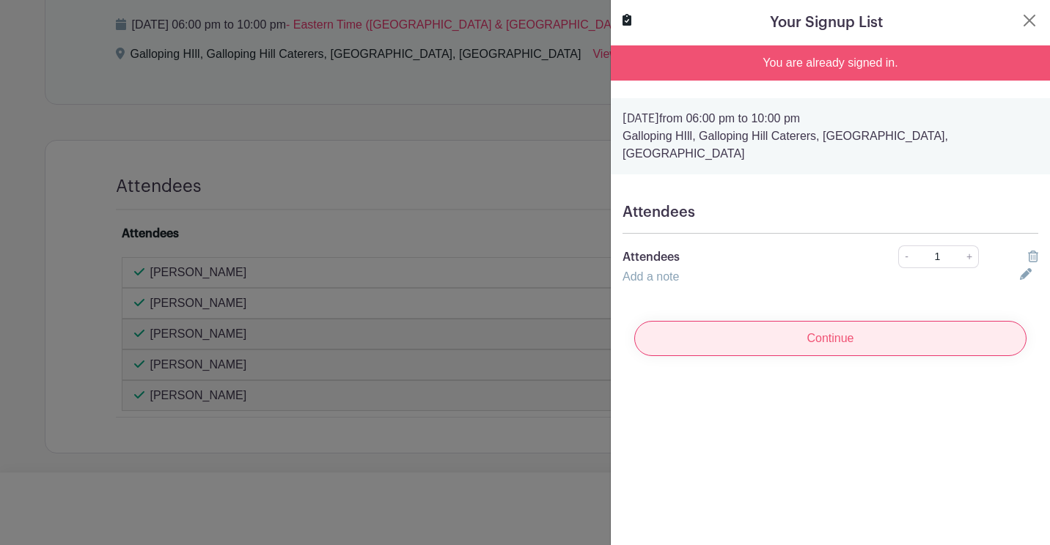
click at [772, 325] on input "Continue" at bounding box center [830, 338] width 392 height 35
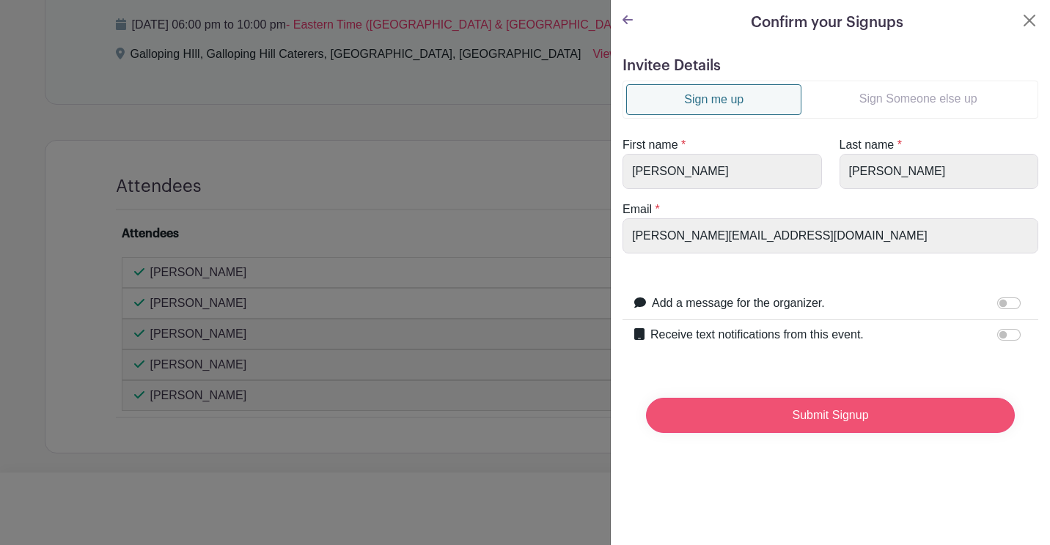
click at [751, 412] on input "Submit Signup" at bounding box center [830, 415] width 369 height 35
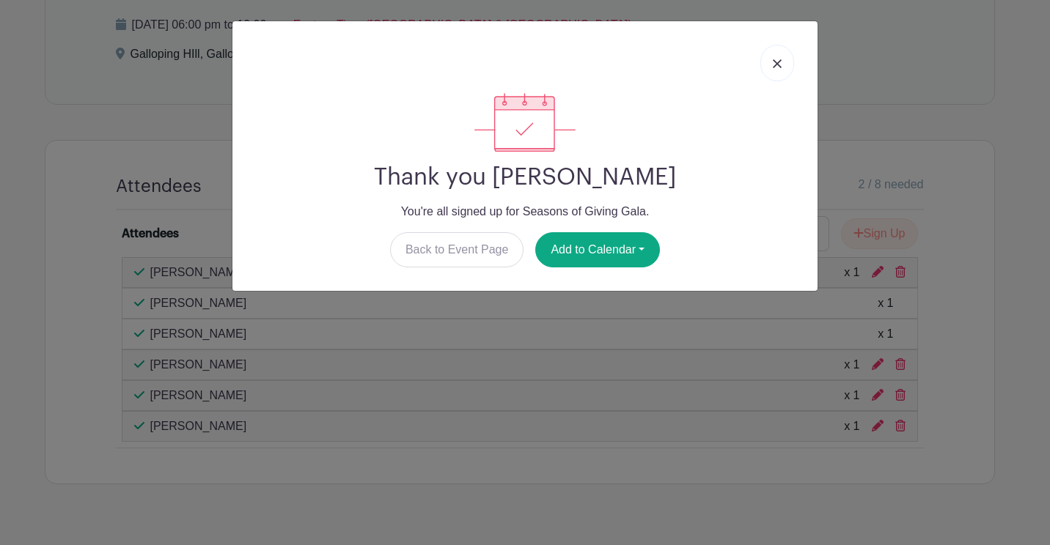
click at [788, 64] on link at bounding box center [777, 63] width 34 height 37
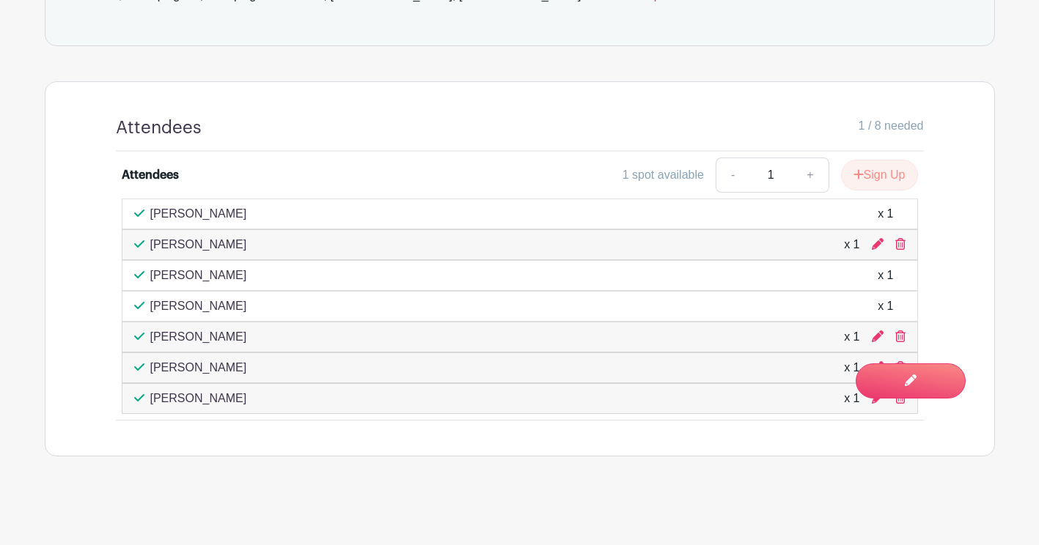
scroll to position [894, 0]
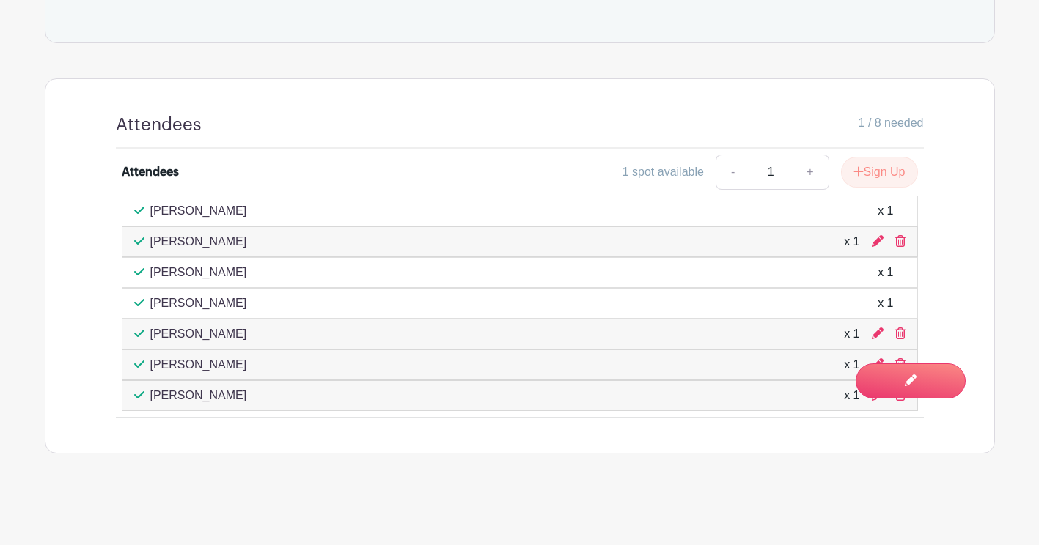
click at [312, 243] on div "Briana Londono x 1" at bounding box center [519, 242] width 771 height 18
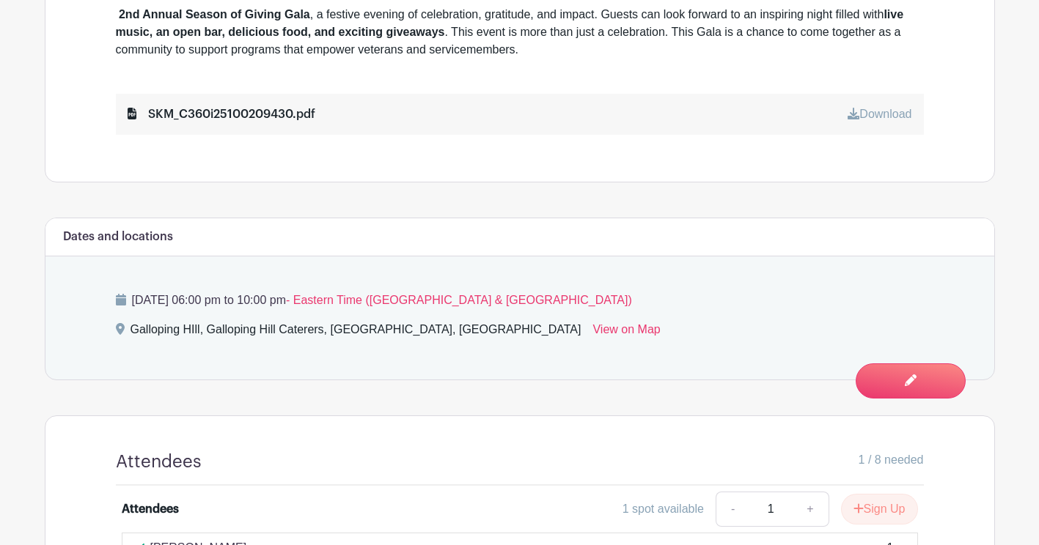
scroll to position [558, 0]
click at [218, 123] on div "SKM_C360i25100209430.pdf Download" at bounding box center [520, 113] width 808 height 41
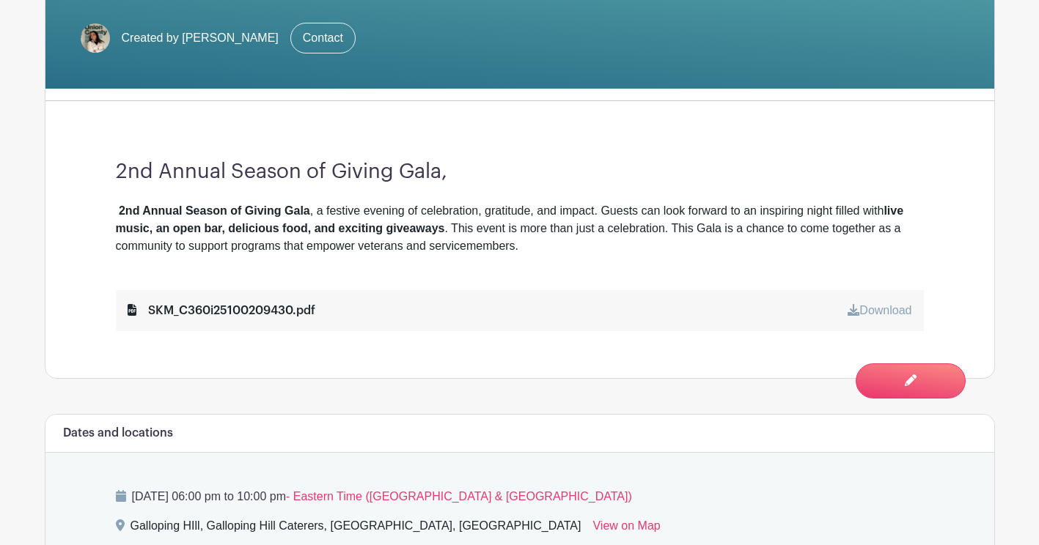
scroll to position [440, 0]
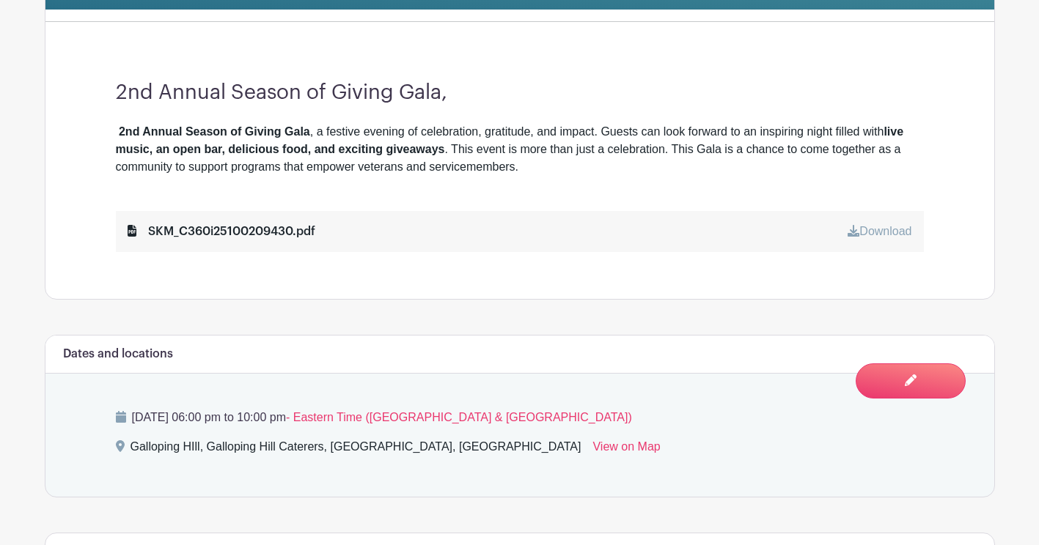
click at [226, 235] on div "SKM_C360i25100209430.pdf" at bounding box center [222, 232] width 188 height 18
click at [392, 250] on div "SKM_C360i25100209430.pdf Download" at bounding box center [520, 231] width 808 height 41
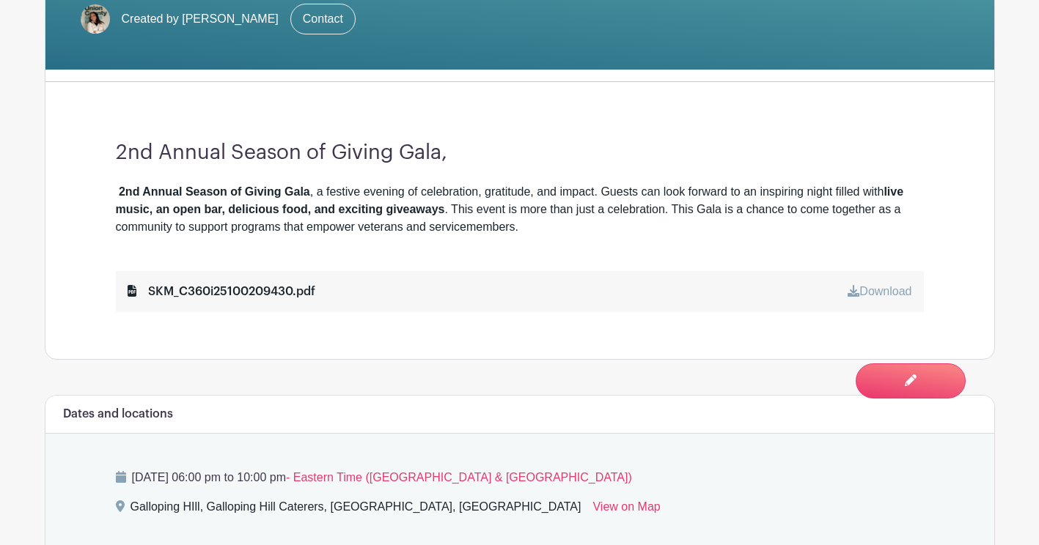
scroll to position [481, 0]
